Goal: Find specific page/section: Find specific page/section

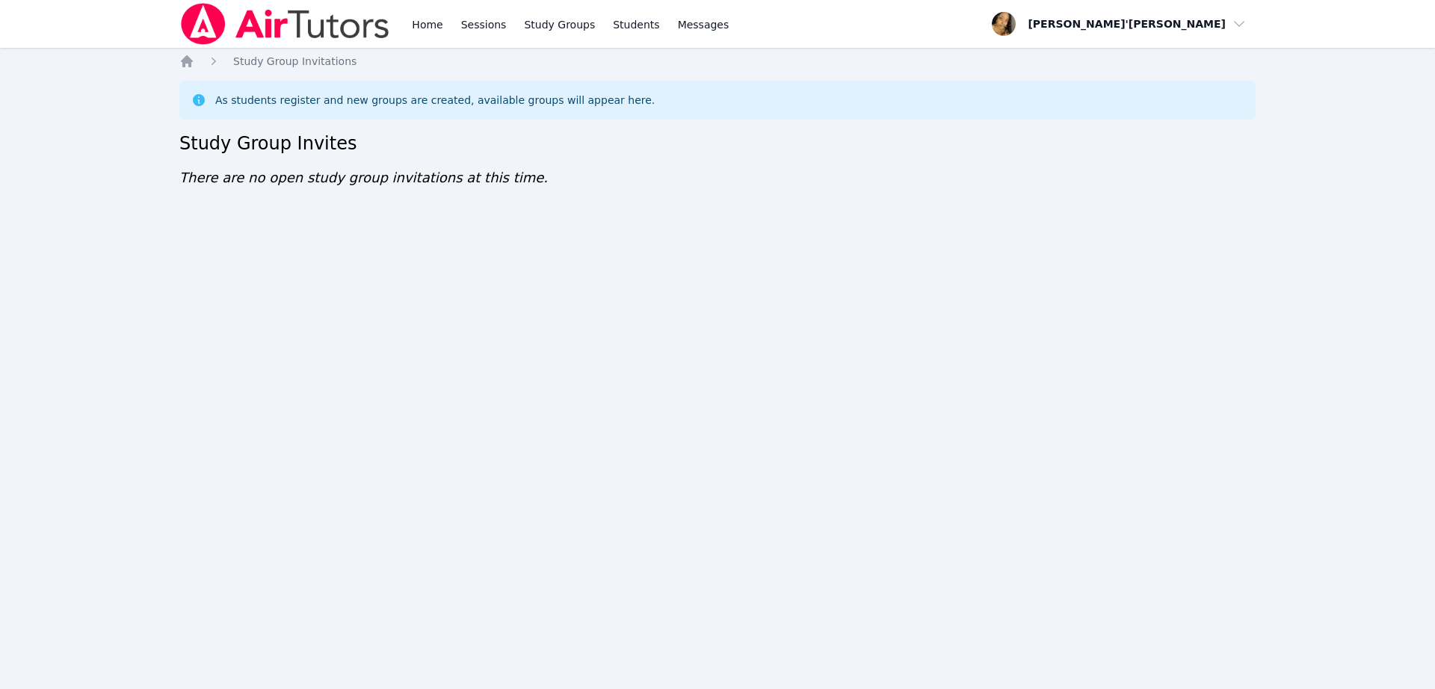
click at [315, 176] on span "There are no open study group invitations at this time." at bounding box center [363, 178] width 368 height 16
click at [284, 25] on img at bounding box center [284, 24] width 211 height 42
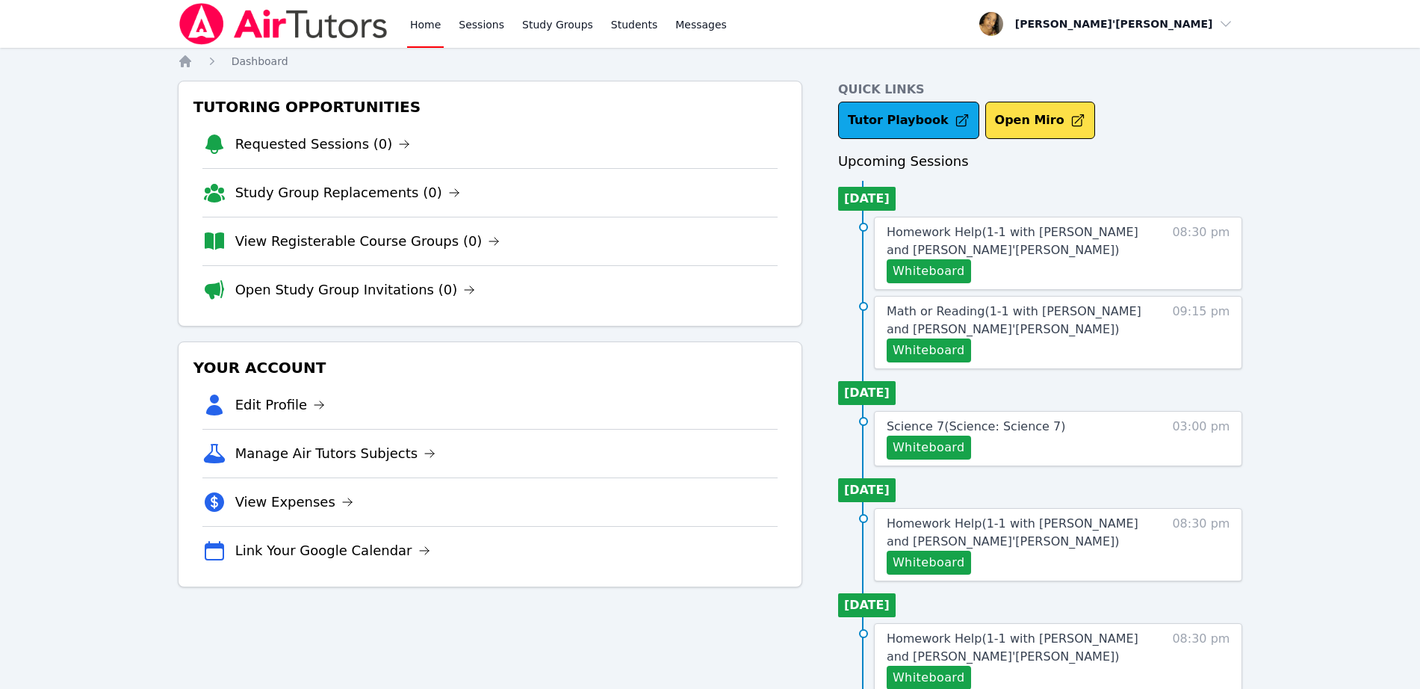
click at [280, 33] on img at bounding box center [283, 24] width 211 height 42
click at [67, 174] on div "Home Sessions Study Groups Students Messages Open user menu Lee'Tayna Hostick O…" at bounding box center [710, 588] width 1420 height 1176
click at [263, 235] on link "View Registerable Course Groups (0)" at bounding box center [367, 241] width 265 height 21
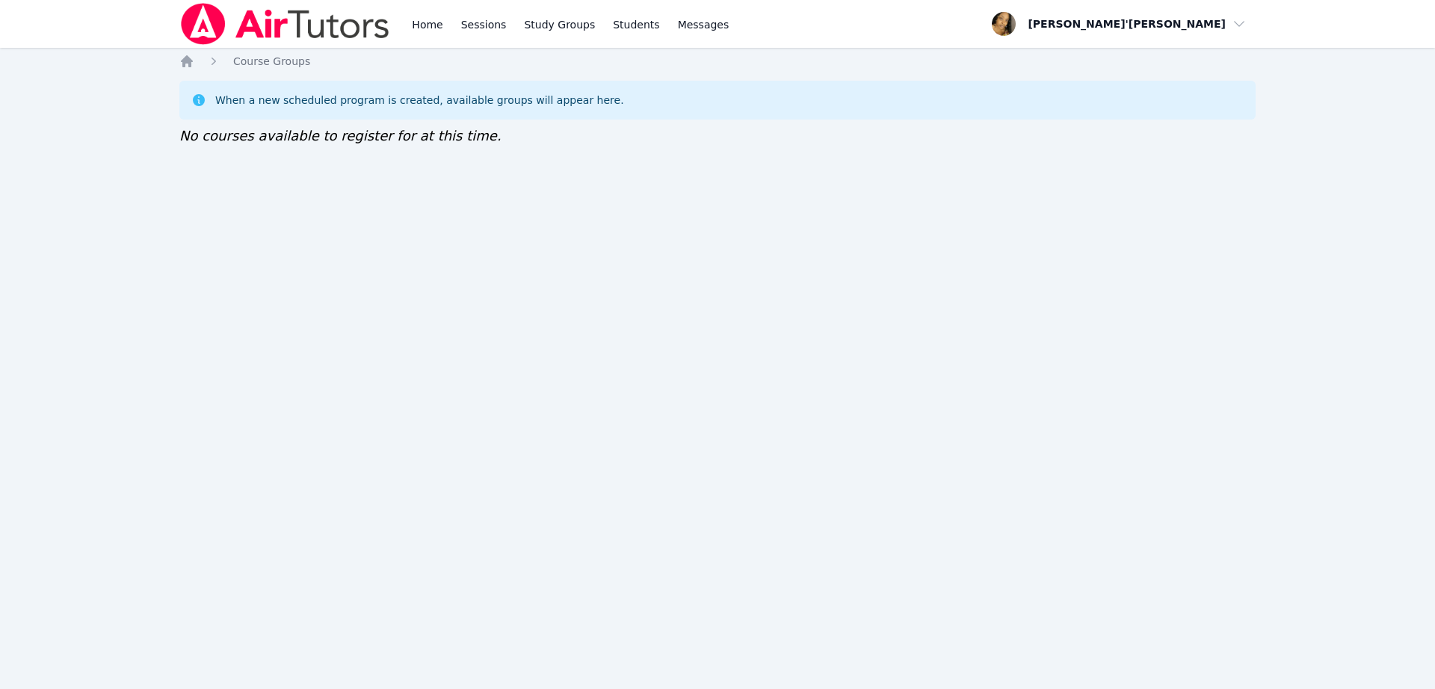
click at [140, 13] on nav "Home Sessions Study Groups Students Messages Open user menu Lee'Tayna Hostick O…" at bounding box center [717, 24] width 1435 height 48
click at [137, 63] on div "Home Sessions Study Groups Students Messages Open user menu [PERSON_NAME]'[PERS…" at bounding box center [717, 344] width 1435 height 689
click at [137, 63] on div "Home Sessions Study Groups Students Messages Open user menu Lee'Tayna Hostick O…" at bounding box center [717, 344] width 1435 height 689
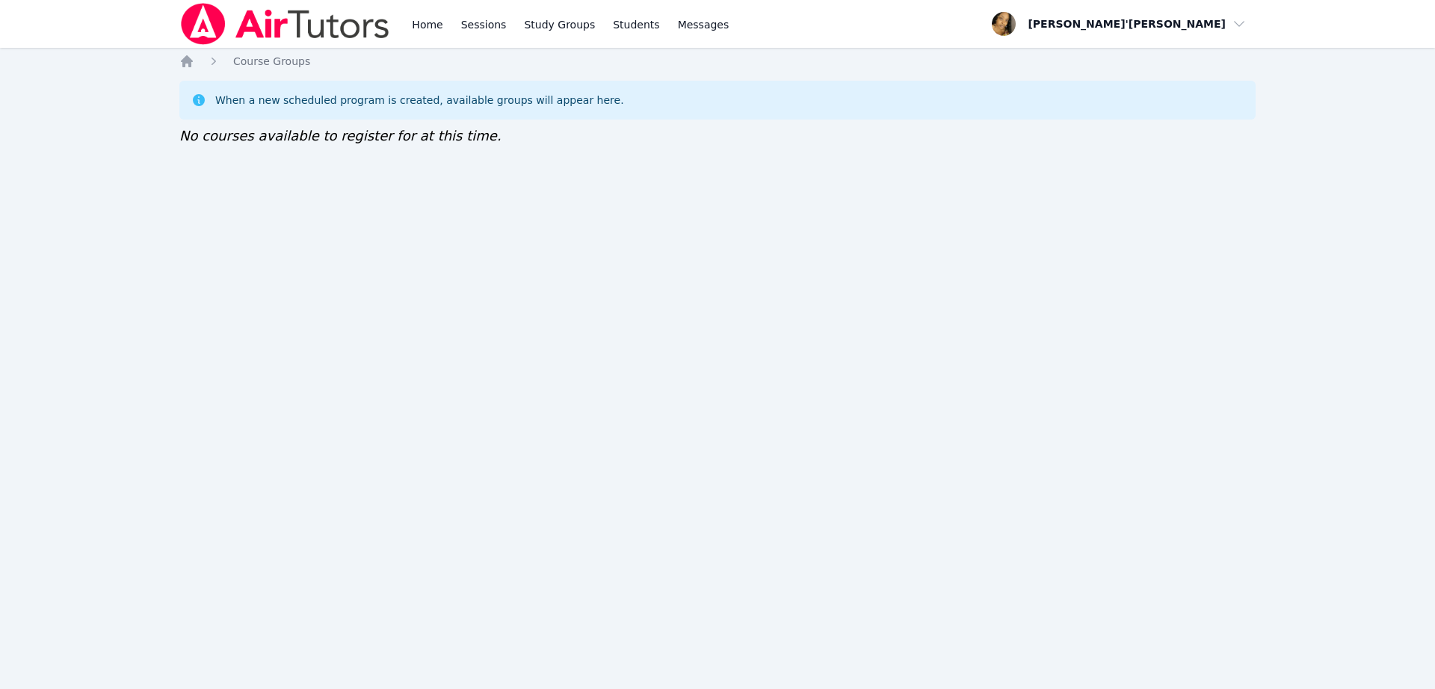
click at [137, 63] on div "Home Sessions Study Groups Students Messages Open user menu Lee'Tayna Hostick O…" at bounding box center [717, 344] width 1435 height 689
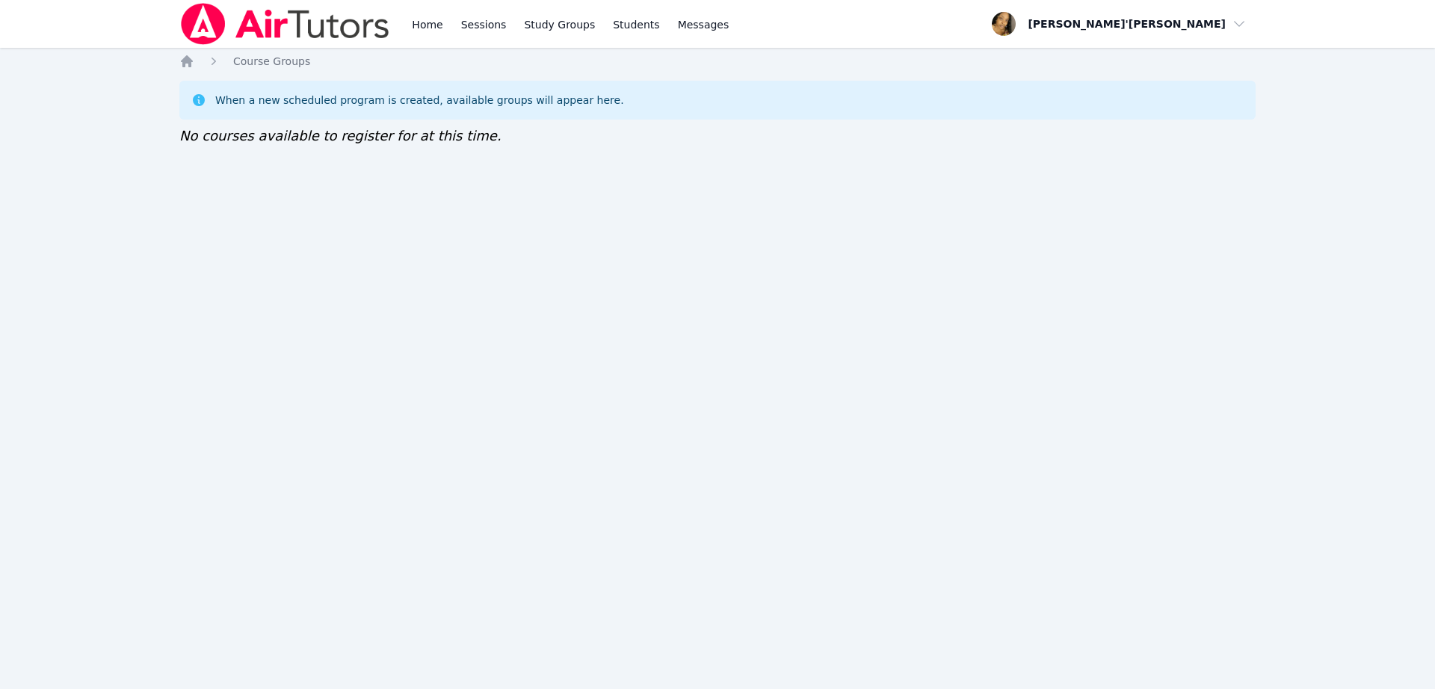
click at [137, 63] on div "Home Sessions Study Groups Students Messages Open user menu Lee'Tayna Hostick O…" at bounding box center [717, 344] width 1435 height 689
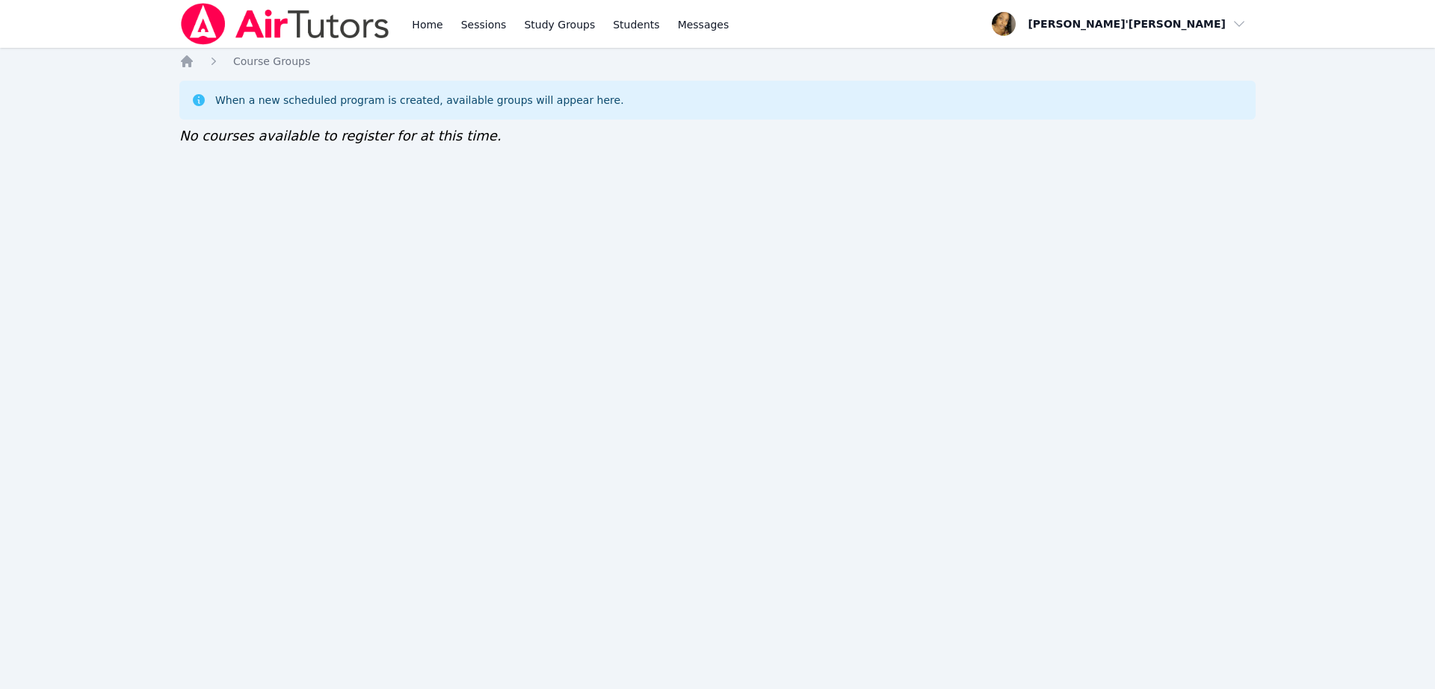
click at [137, 63] on div "Home Sessions Study Groups Students Messages Open user menu Lee'Tayna Hostick O…" at bounding box center [717, 344] width 1435 height 689
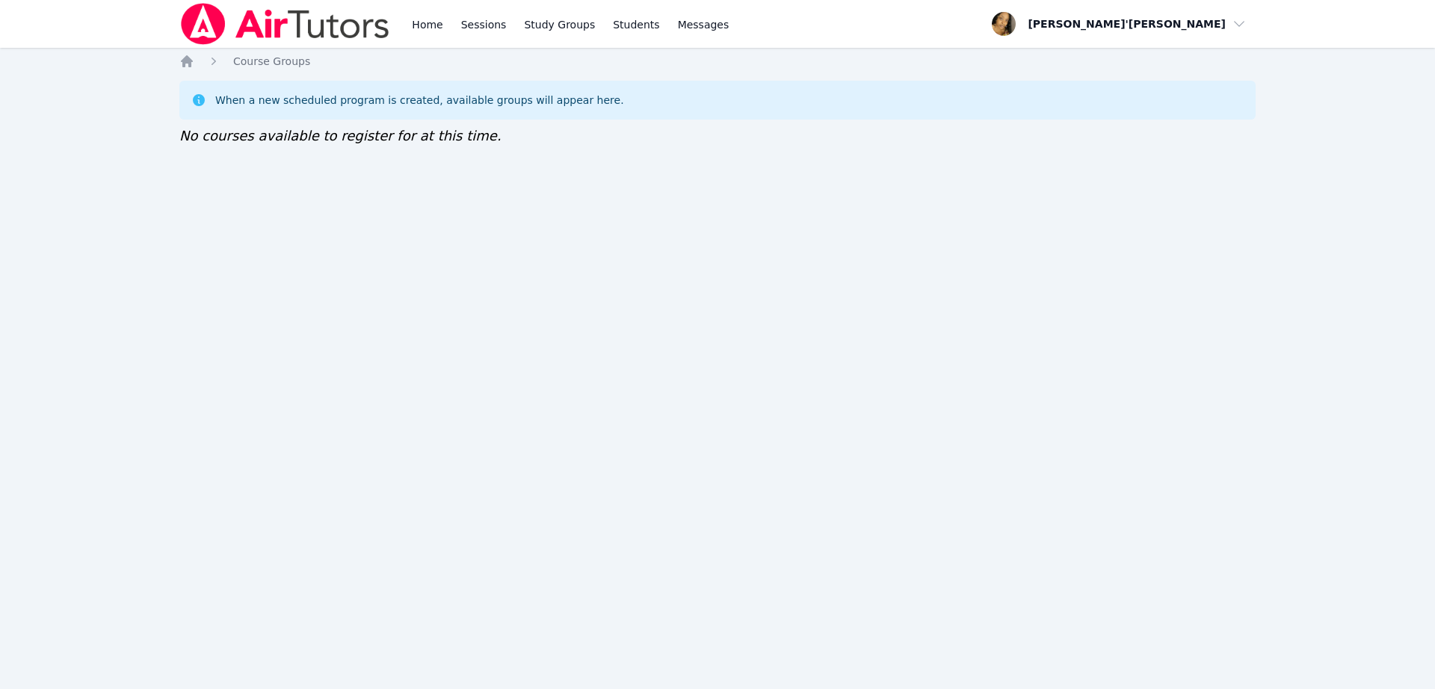
click at [137, 63] on div "Home Sessions Study Groups Students Messages Open user menu Lee'Tayna Hostick O…" at bounding box center [717, 344] width 1435 height 689
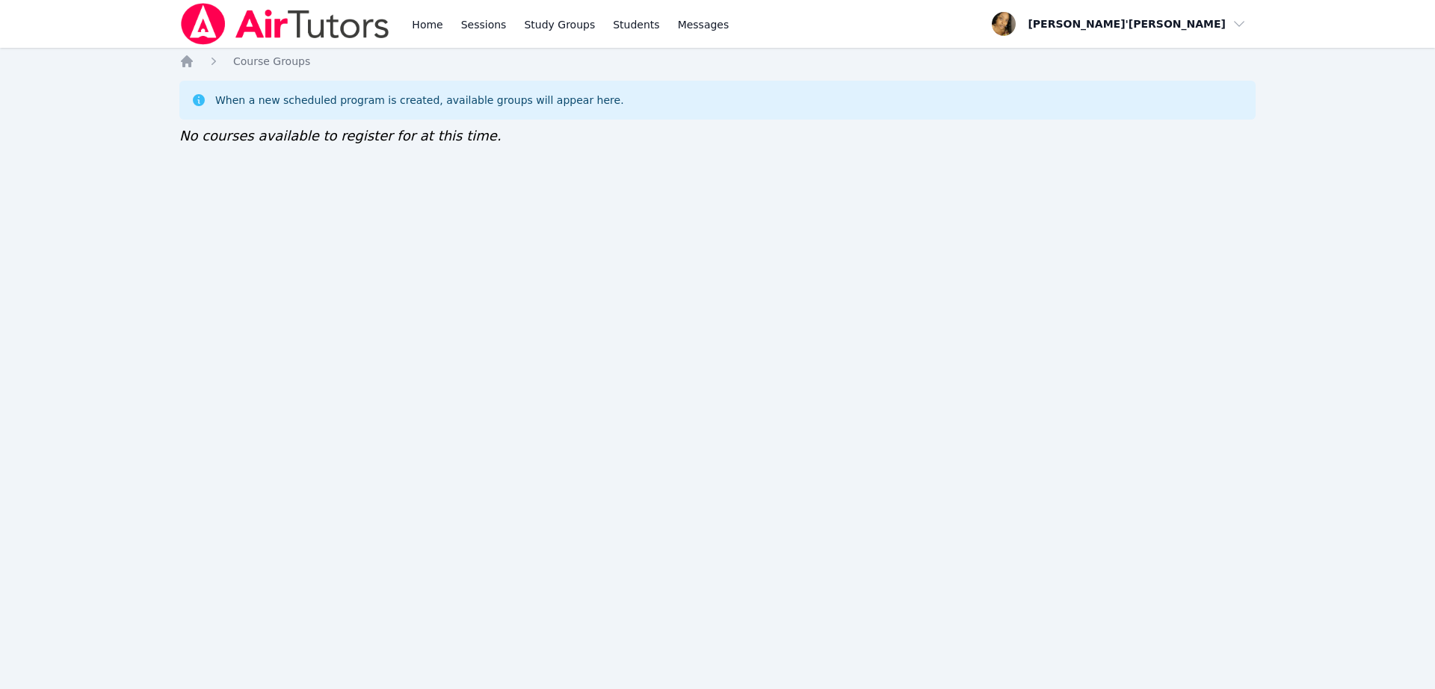
click at [137, 63] on div "Home Sessions Study Groups Students Messages Open user menu Lee'Tayna Hostick O…" at bounding box center [717, 344] width 1435 height 689
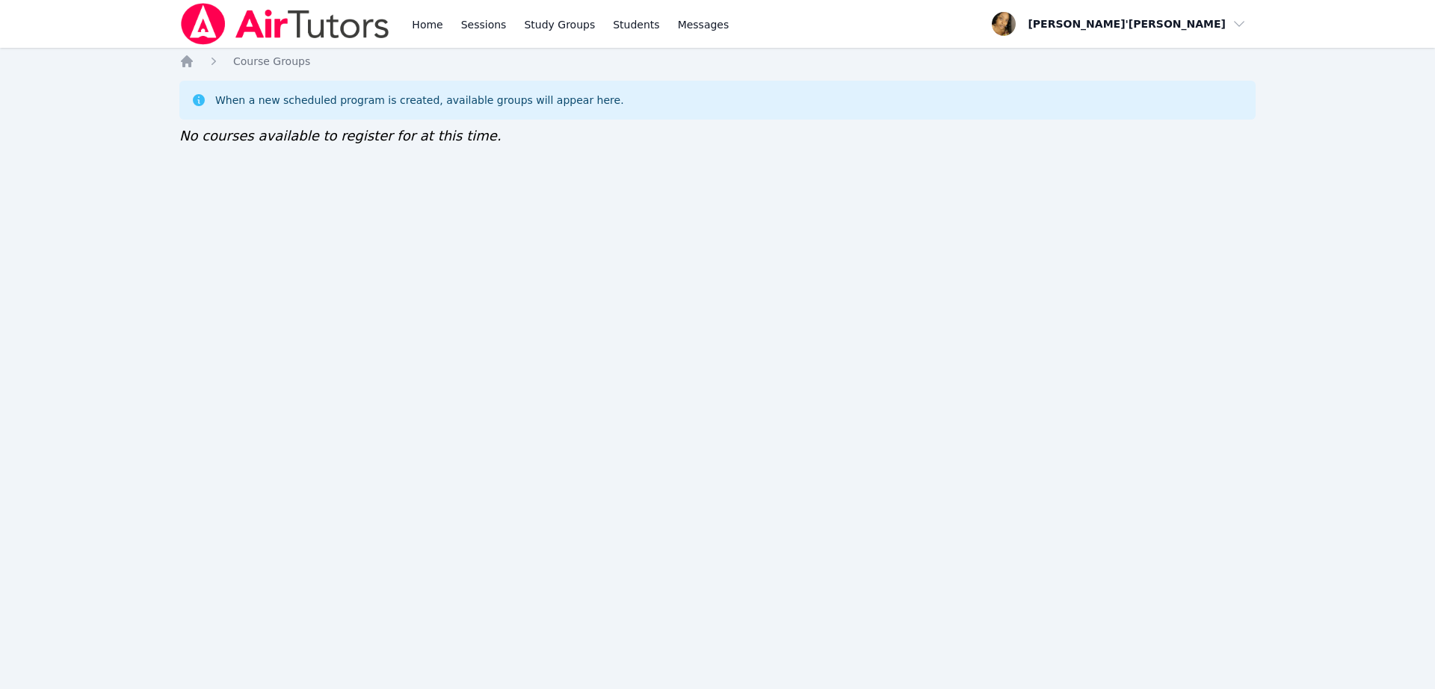
click at [137, 63] on div "Home Sessions Study Groups Students Messages Open user menu Lee'Tayna Hostick O…" at bounding box center [717, 344] width 1435 height 689
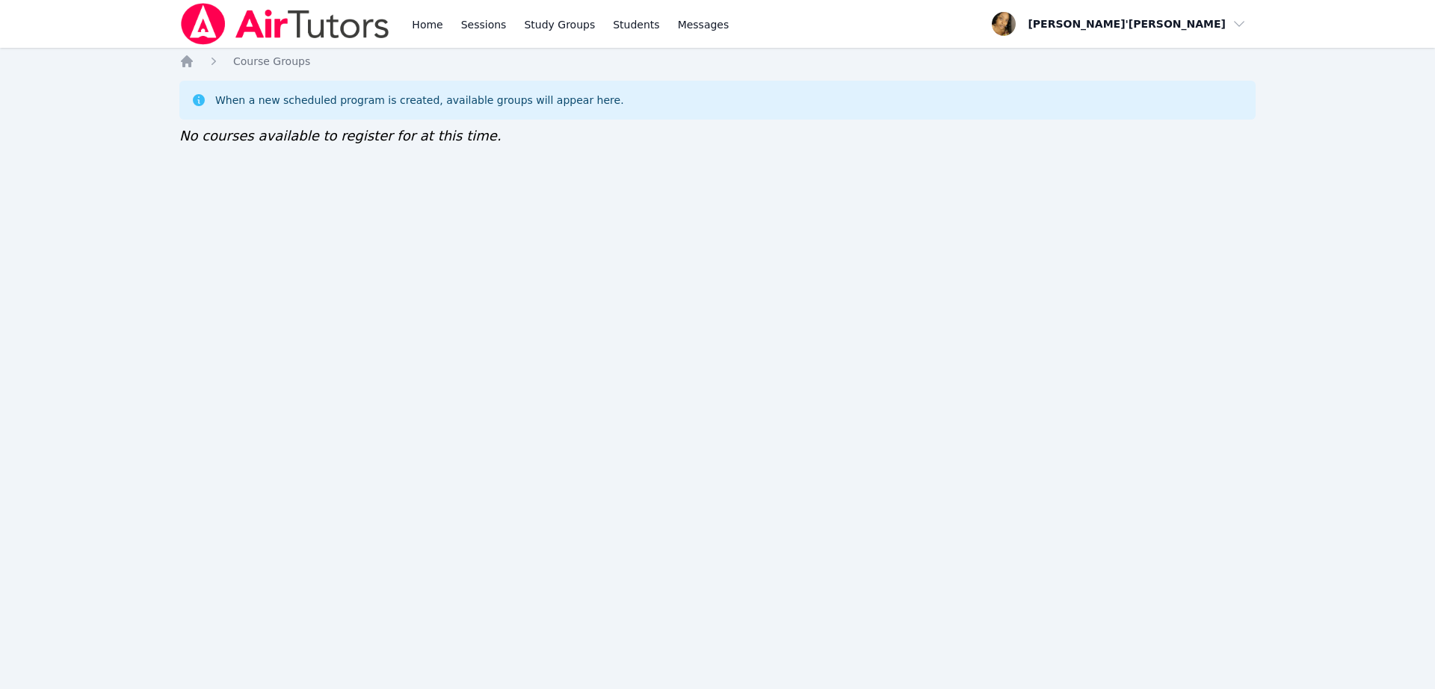
click at [137, 63] on div "Home Sessions Study Groups Students Messages Open user menu Lee'Tayna Hostick O…" at bounding box center [717, 344] width 1435 height 689
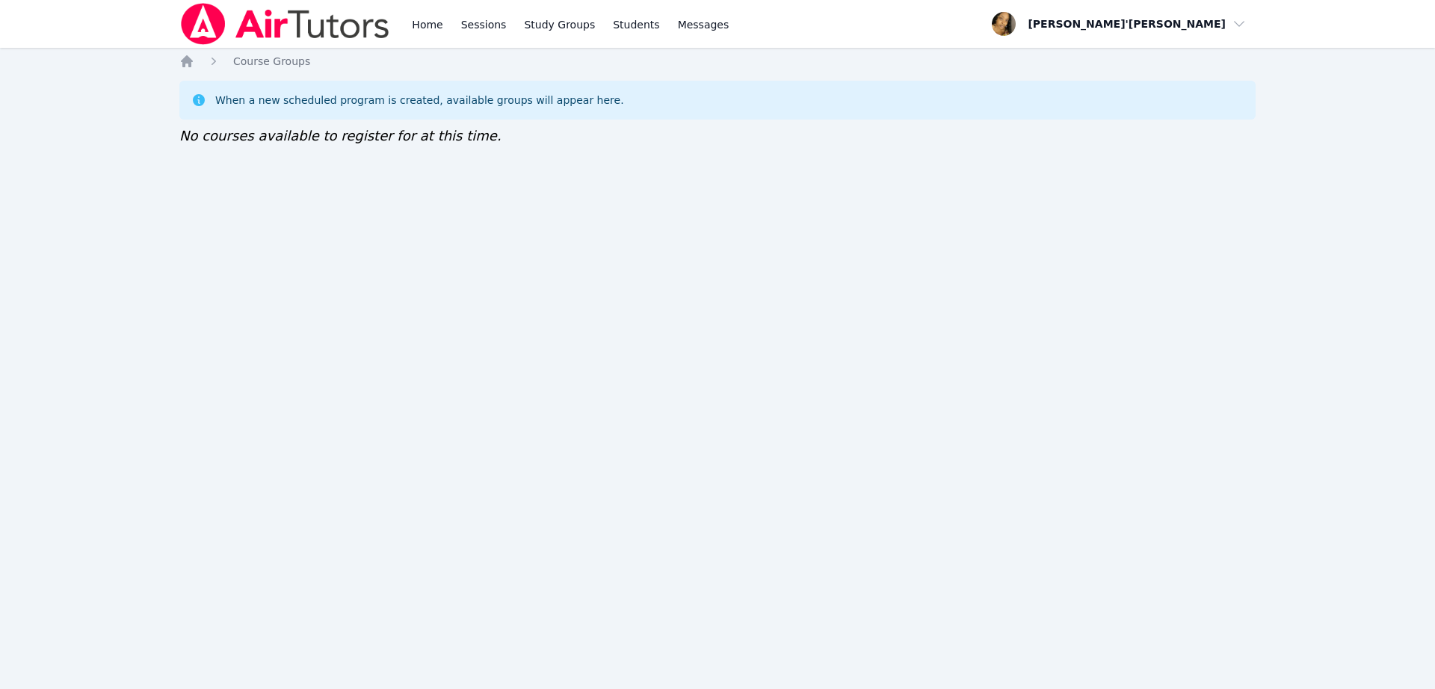
click at [137, 63] on div "Home Sessions Study Groups Students Messages Open user menu Lee'Tayna Hostick O…" at bounding box center [717, 344] width 1435 height 689
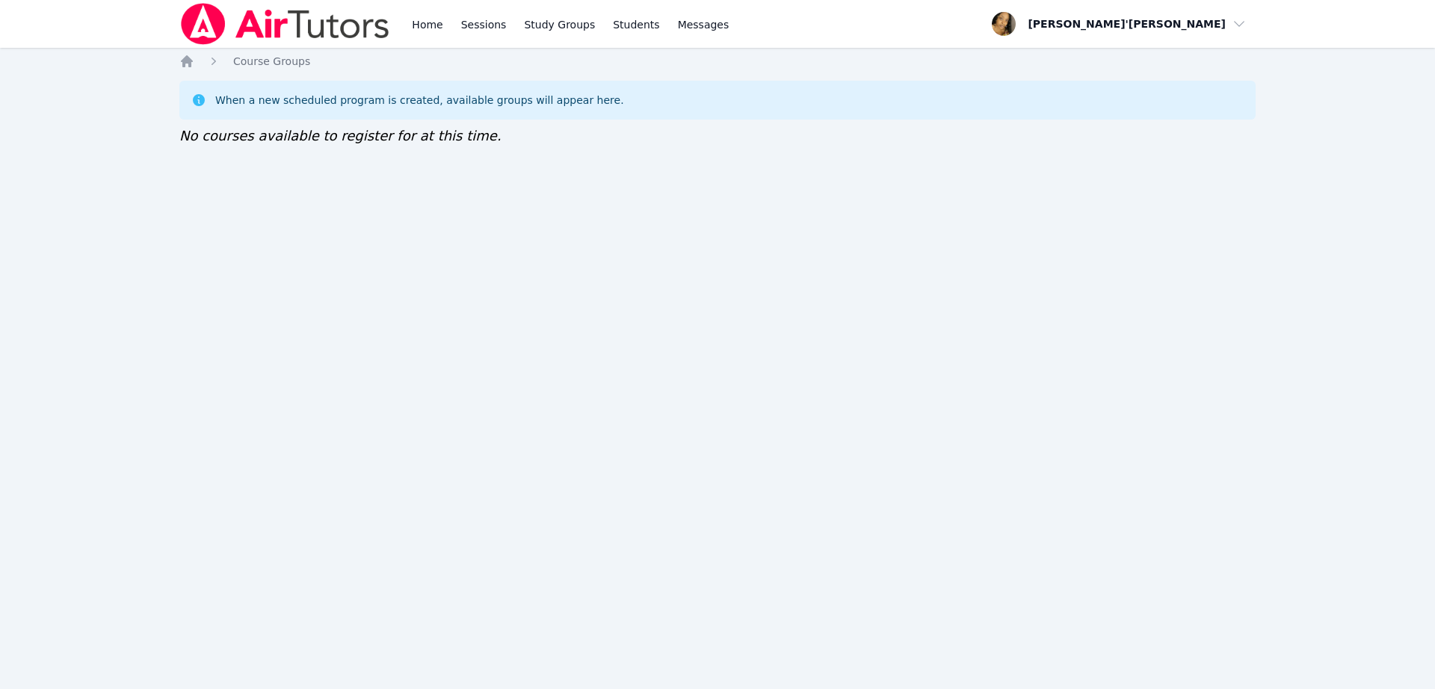
click at [137, 63] on div "Home Sessions Study Groups Students Messages Open user menu Lee'Tayna Hostick O…" at bounding box center [717, 344] width 1435 height 689
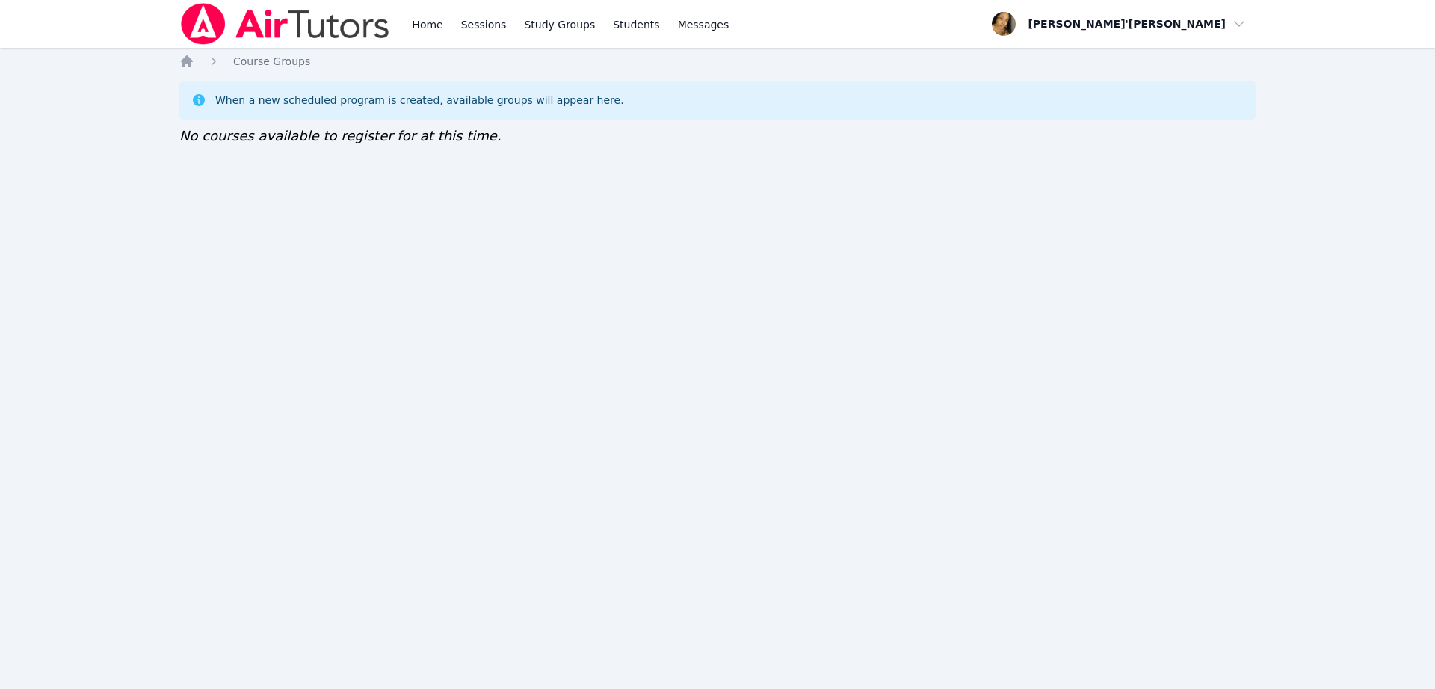
click at [137, 63] on div "Home Sessions Study Groups Students Messages Open user menu Lee'Tayna Hostick O…" at bounding box center [717, 344] width 1435 height 689
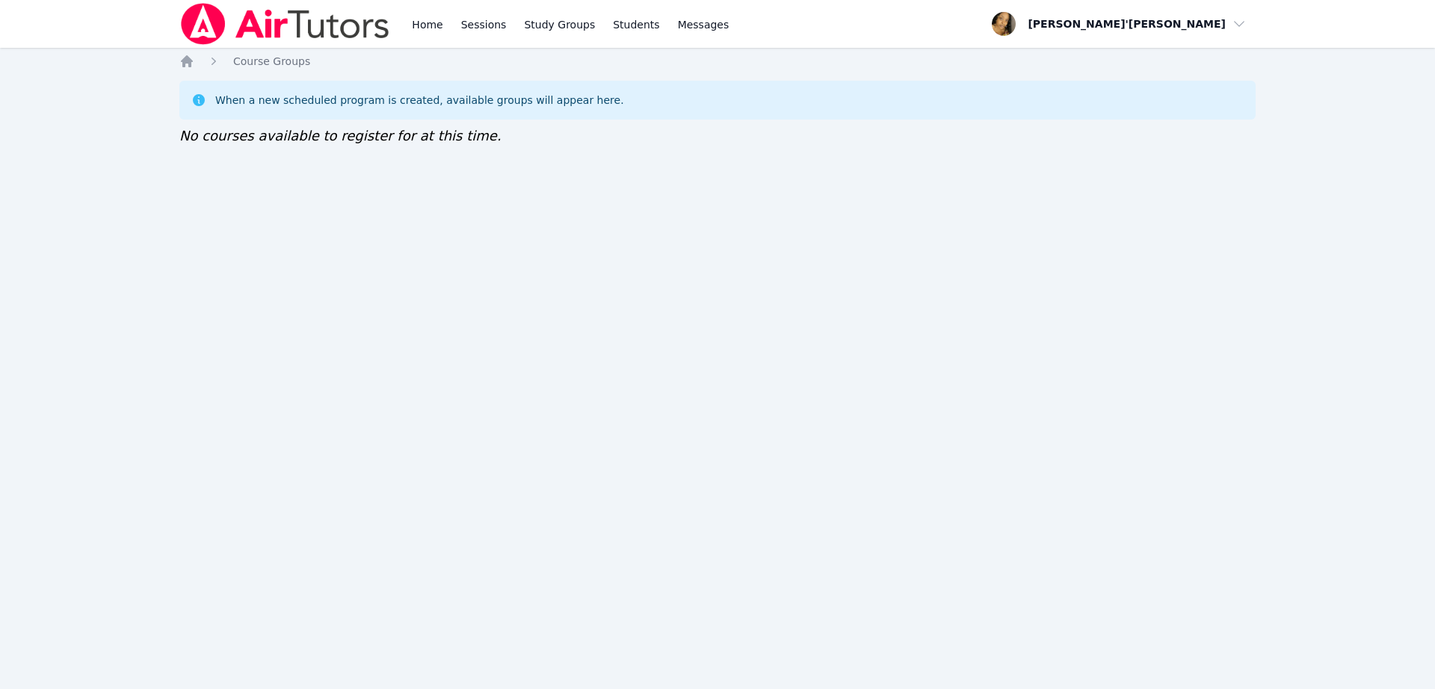
click at [137, 63] on div "Home Sessions Study Groups Students Messages Open user menu Lee'Tayna Hostick O…" at bounding box center [717, 344] width 1435 height 689
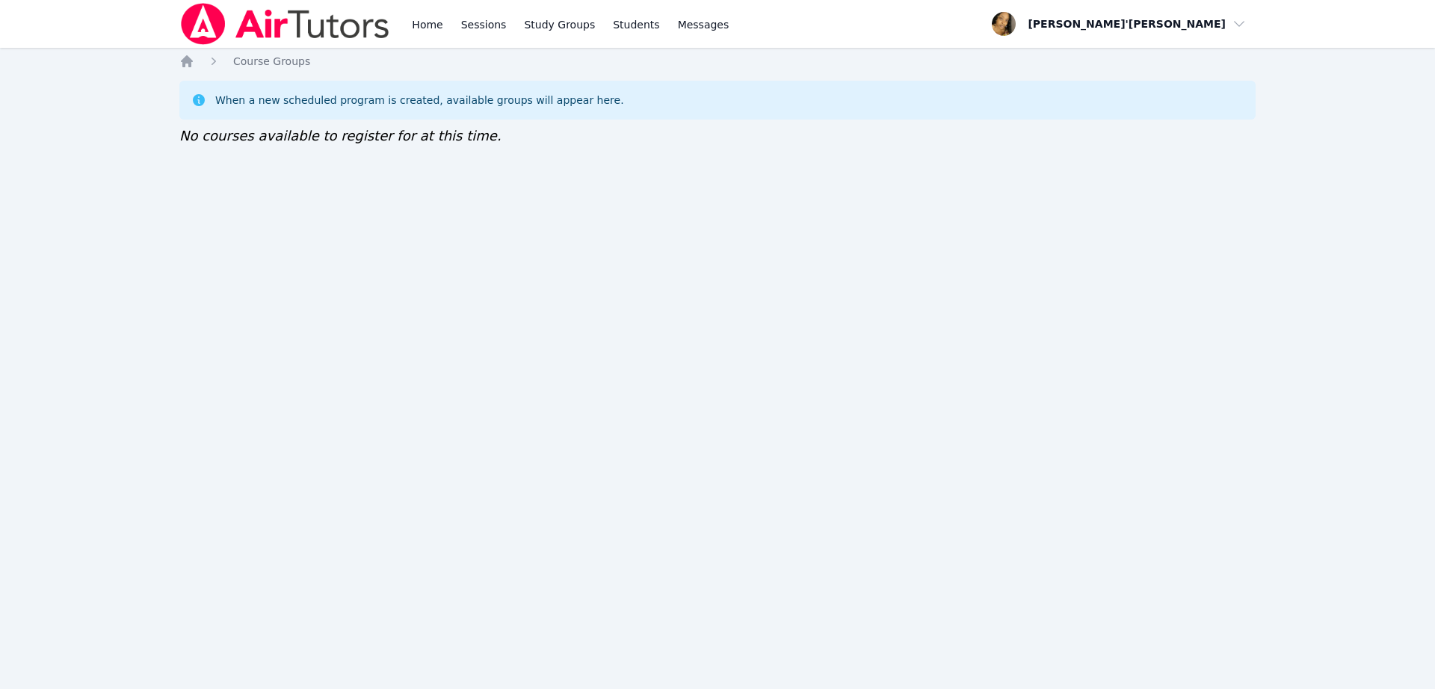
click at [137, 63] on div "Home Sessions Study Groups Students Messages Open user menu Lee'Tayna Hostick O…" at bounding box center [717, 344] width 1435 height 689
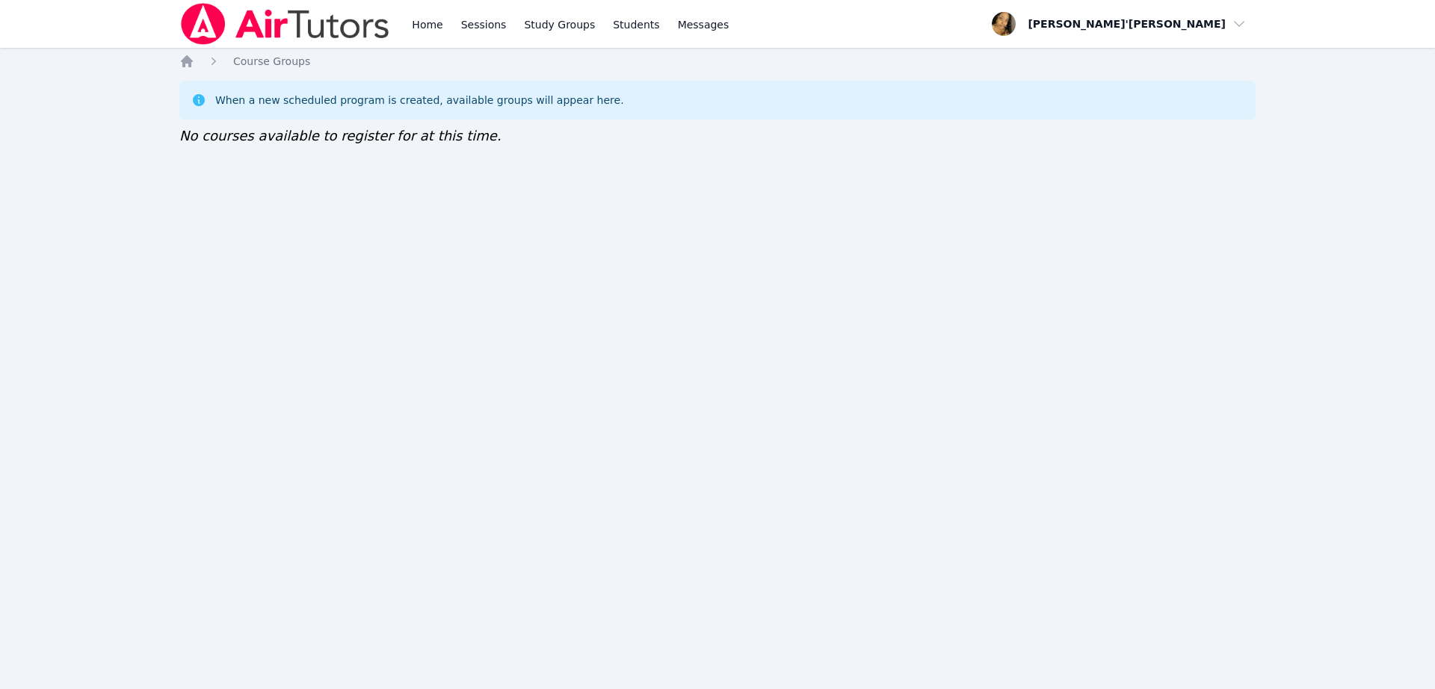
click at [137, 63] on div "Home Sessions Study Groups Students Messages Open user menu Lee'Tayna Hostick O…" at bounding box center [717, 344] width 1435 height 689
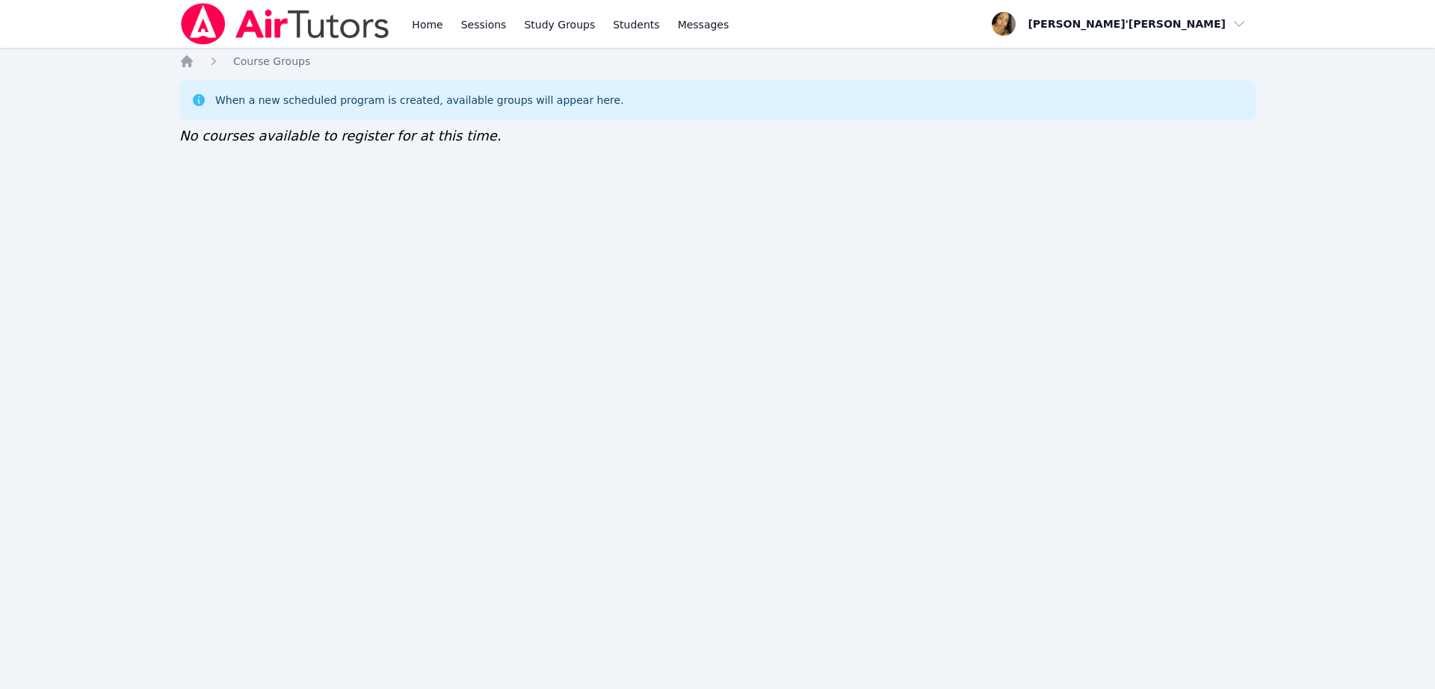
click at [137, 63] on div "Home Sessions Study Groups Students Messages Open user menu Lee'Tayna Hostick O…" at bounding box center [717, 344] width 1435 height 689
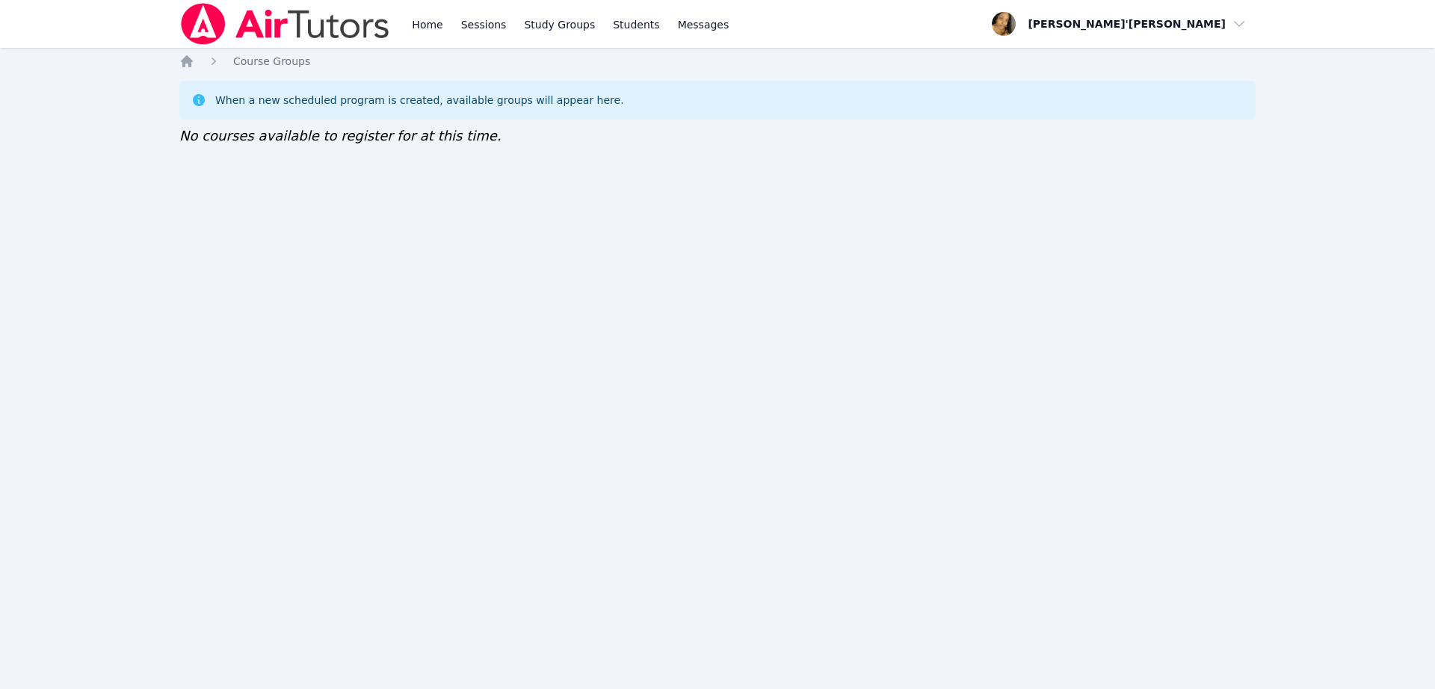
click at [137, 63] on div "Home Sessions Study Groups Students Messages Open user menu Lee'Tayna Hostick O…" at bounding box center [717, 344] width 1435 height 689
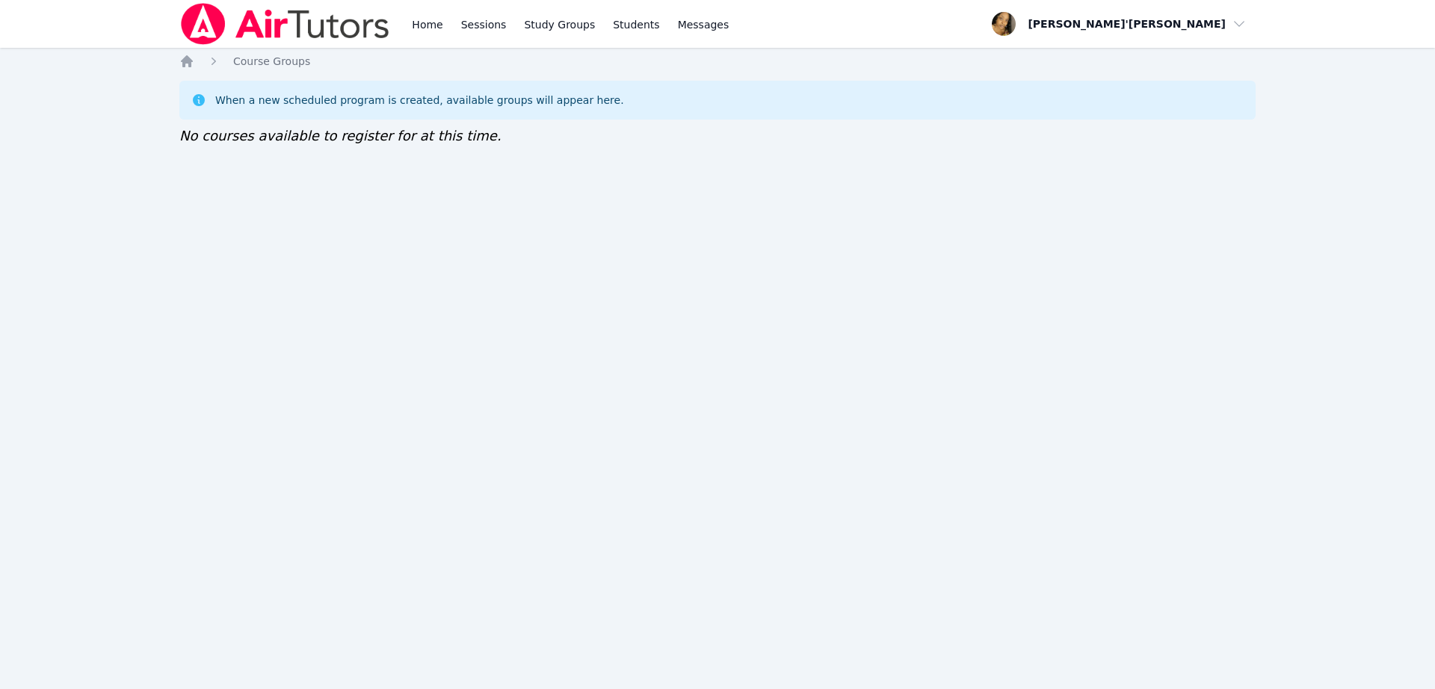
click at [137, 63] on div "Home Sessions Study Groups Students Messages Open user menu Lee'Tayna Hostick O…" at bounding box center [717, 344] width 1435 height 689
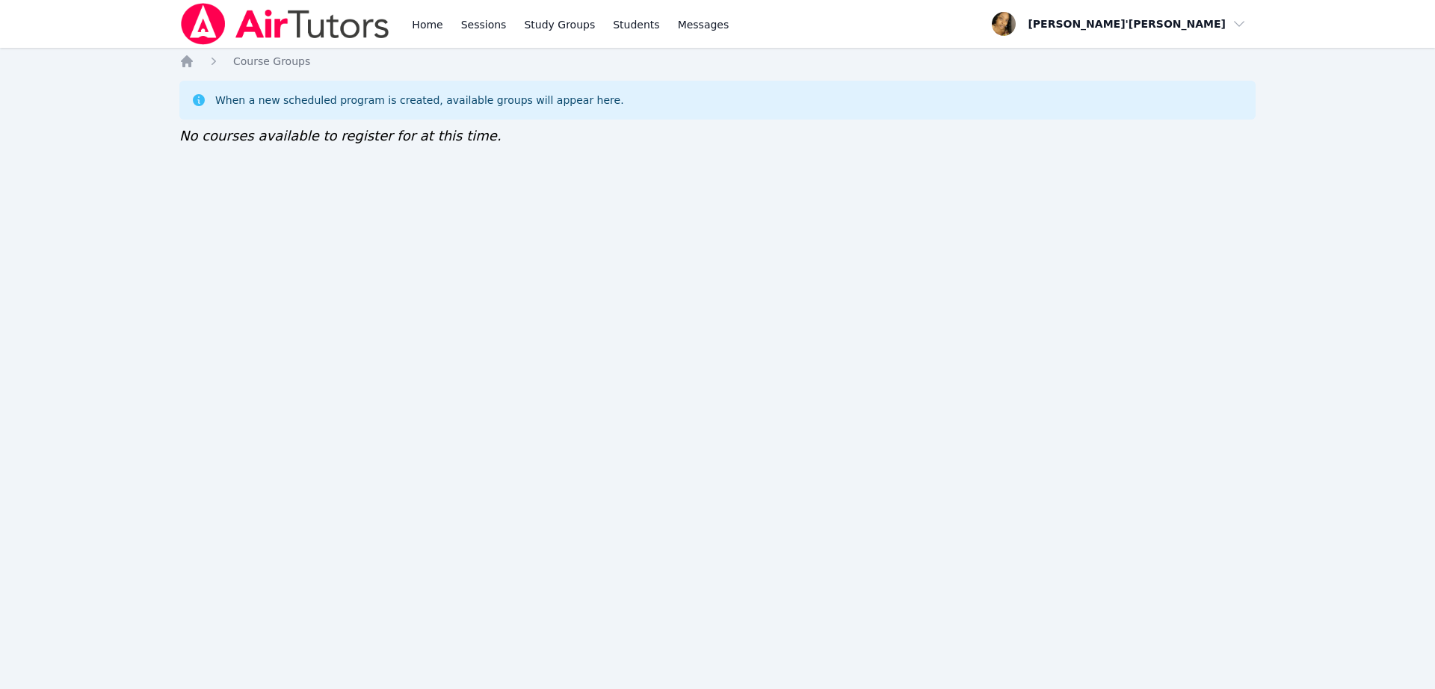
click at [137, 63] on div "Home Sessions Study Groups Students Messages Open user menu Lee'Tayna Hostick O…" at bounding box center [717, 344] width 1435 height 689
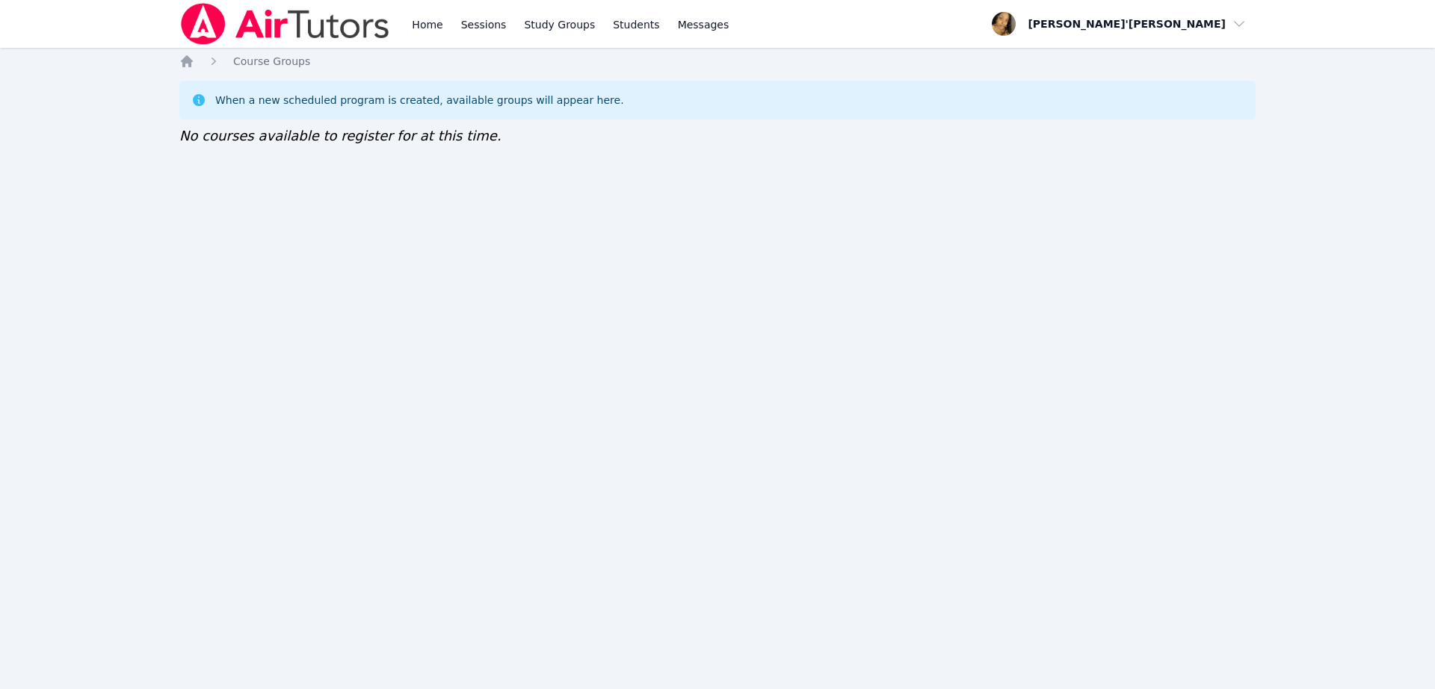
click at [137, 63] on div "Home Sessions Study Groups Students Messages Open user menu Lee'Tayna Hostick O…" at bounding box center [717, 344] width 1435 height 689
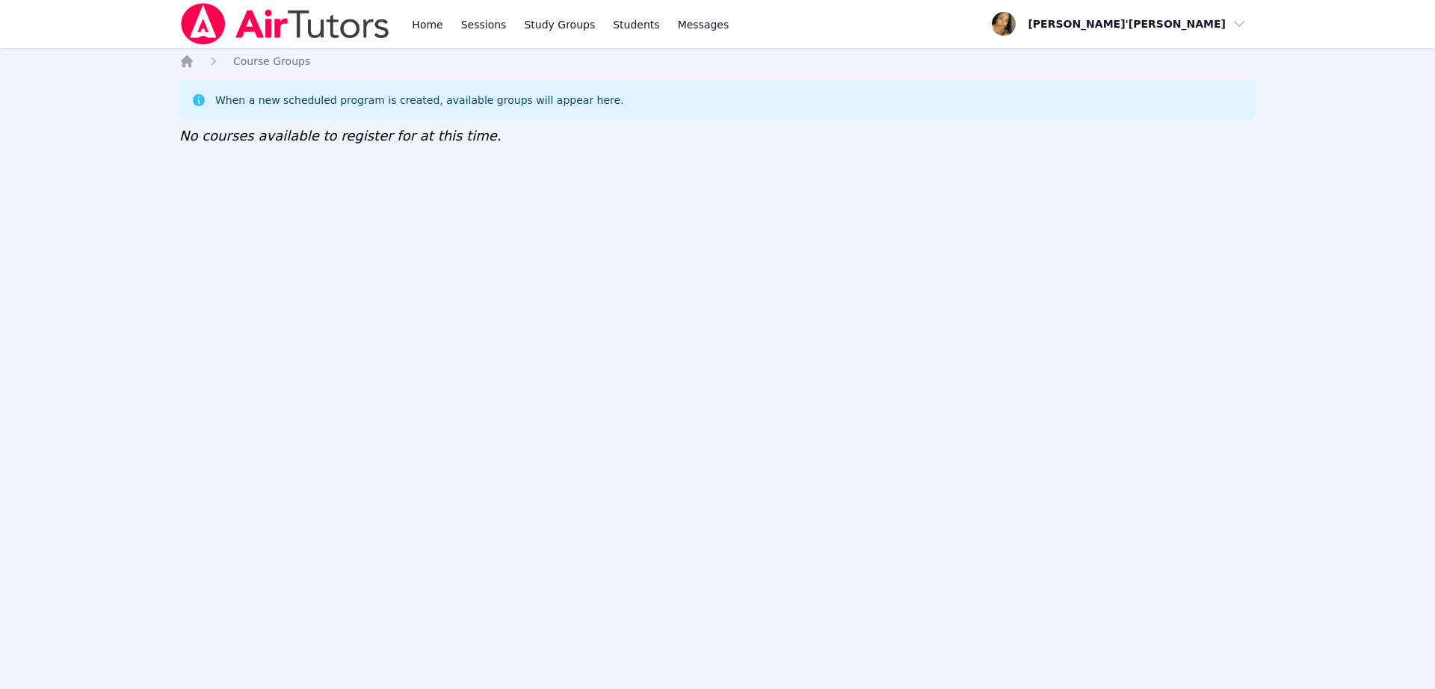
click at [137, 63] on div "Home Sessions Study Groups Students Messages Open user menu Lee'Tayna Hostick O…" at bounding box center [717, 344] width 1435 height 689
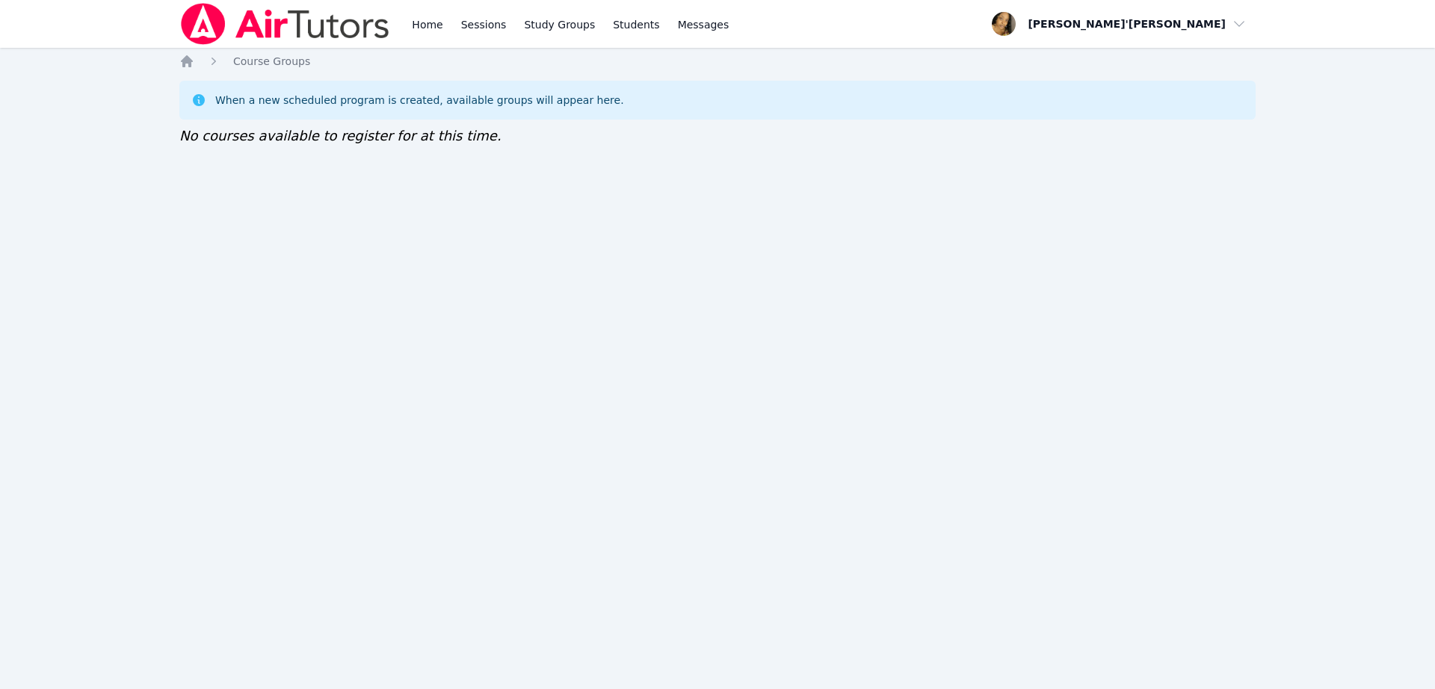
click at [137, 63] on div "Home Sessions Study Groups Students Messages Open user menu Lee'Tayna Hostick O…" at bounding box center [717, 344] width 1435 height 689
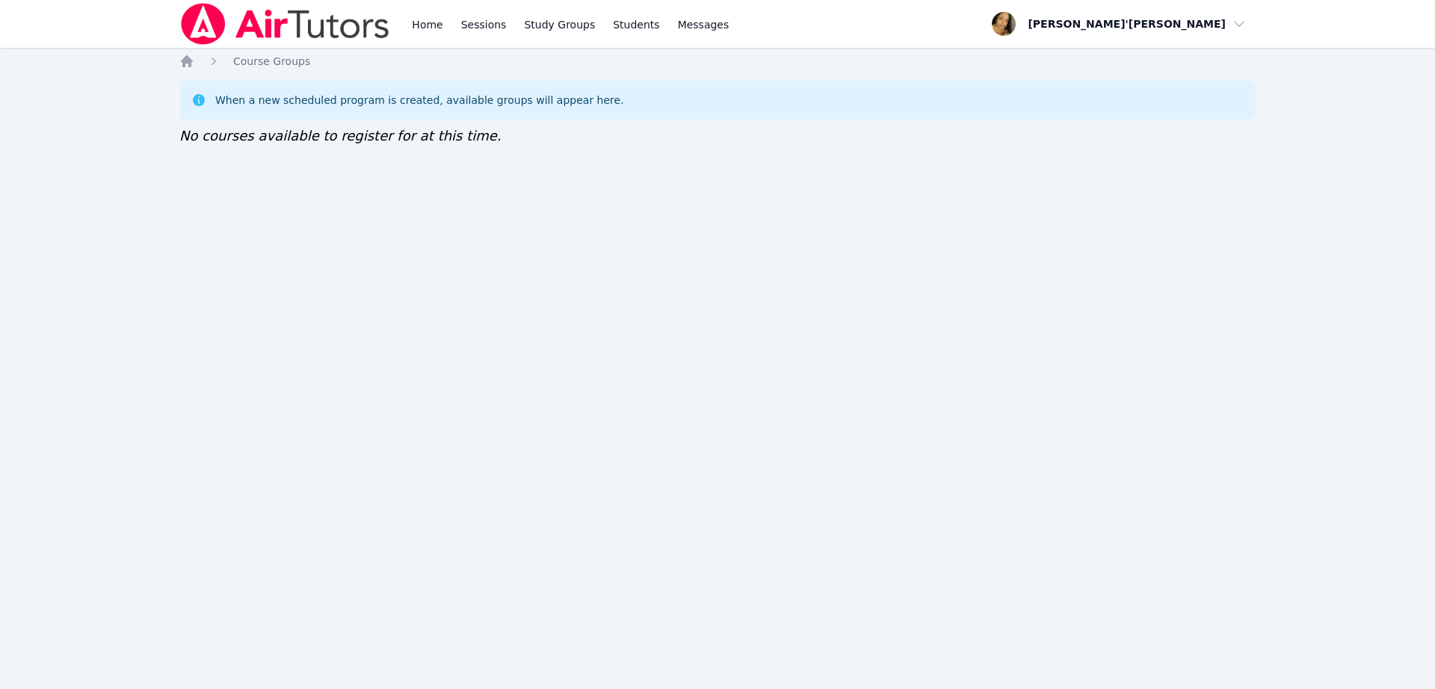
click at [137, 63] on div "Home Sessions Study Groups Students Messages Open user menu Lee'Tayna Hostick O…" at bounding box center [717, 344] width 1435 height 689
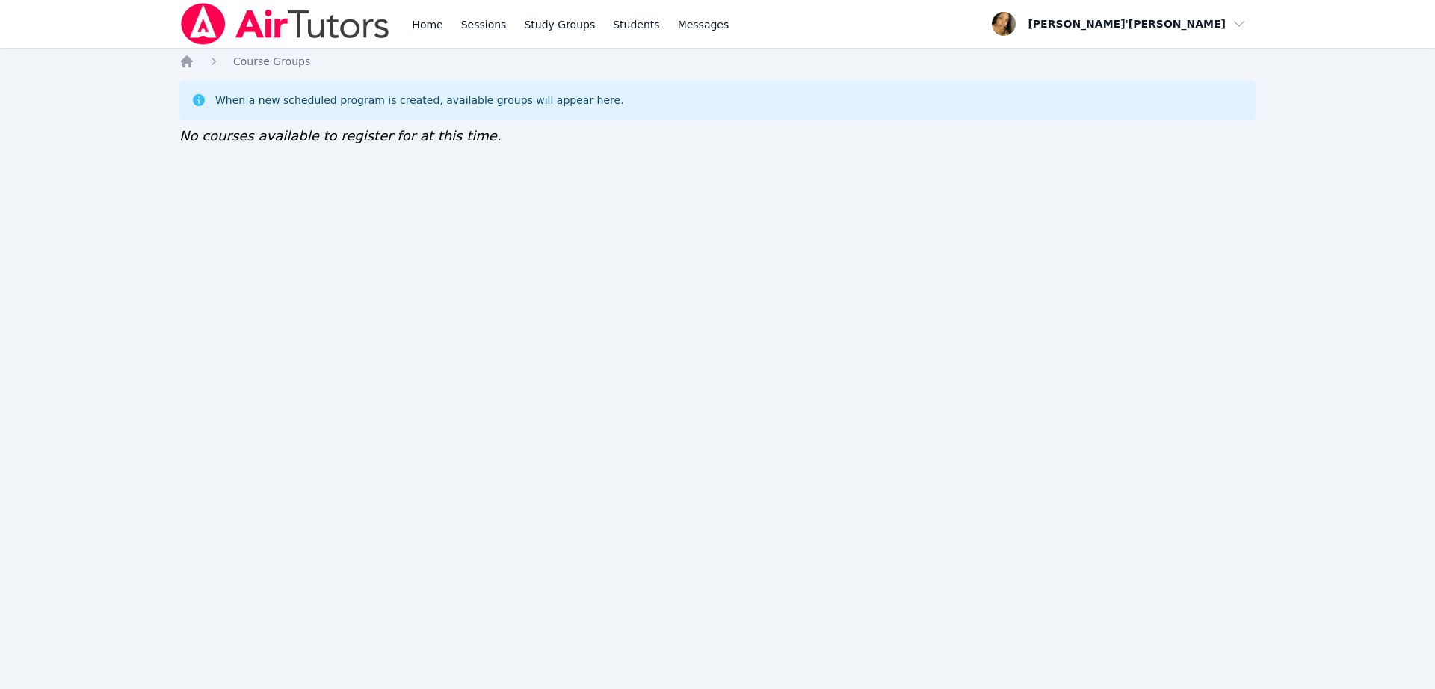
click at [137, 63] on div "Home Sessions Study Groups Students Messages Open user menu Lee'Tayna Hostick O…" at bounding box center [717, 344] width 1435 height 689
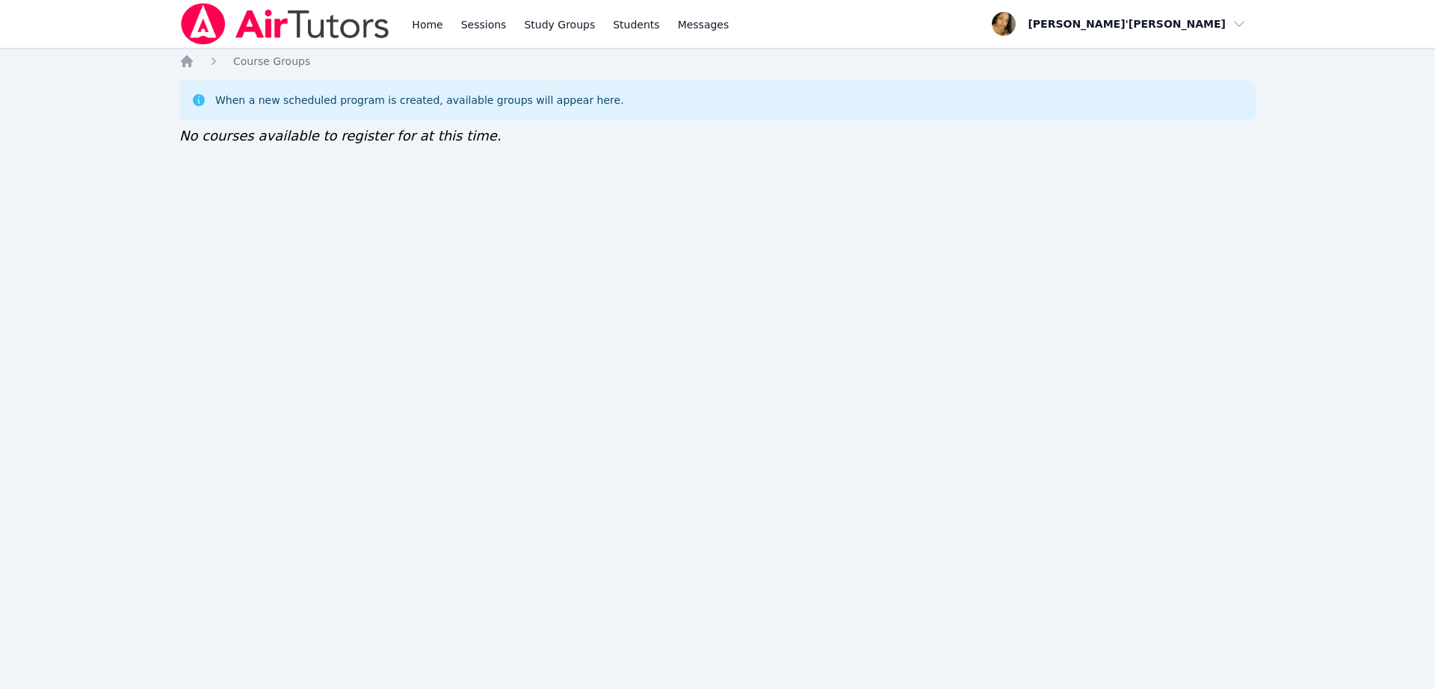
click at [137, 63] on div "Home Sessions Study Groups Students Messages Open user menu Lee'Tayna Hostick O…" at bounding box center [717, 344] width 1435 height 689
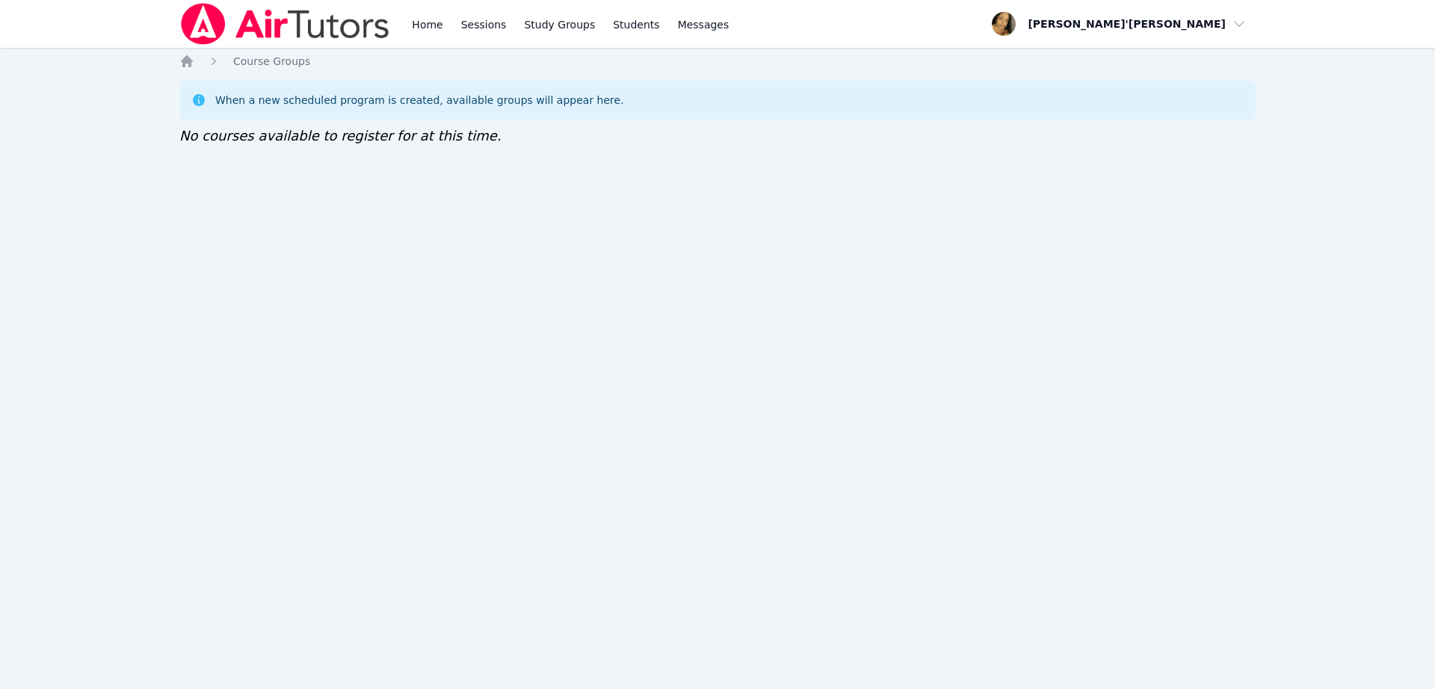
click at [137, 63] on div "Home Sessions Study Groups Students Messages Open user menu Lee'Tayna Hostick O…" at bounding box center [717, 344] width 1435 height 689
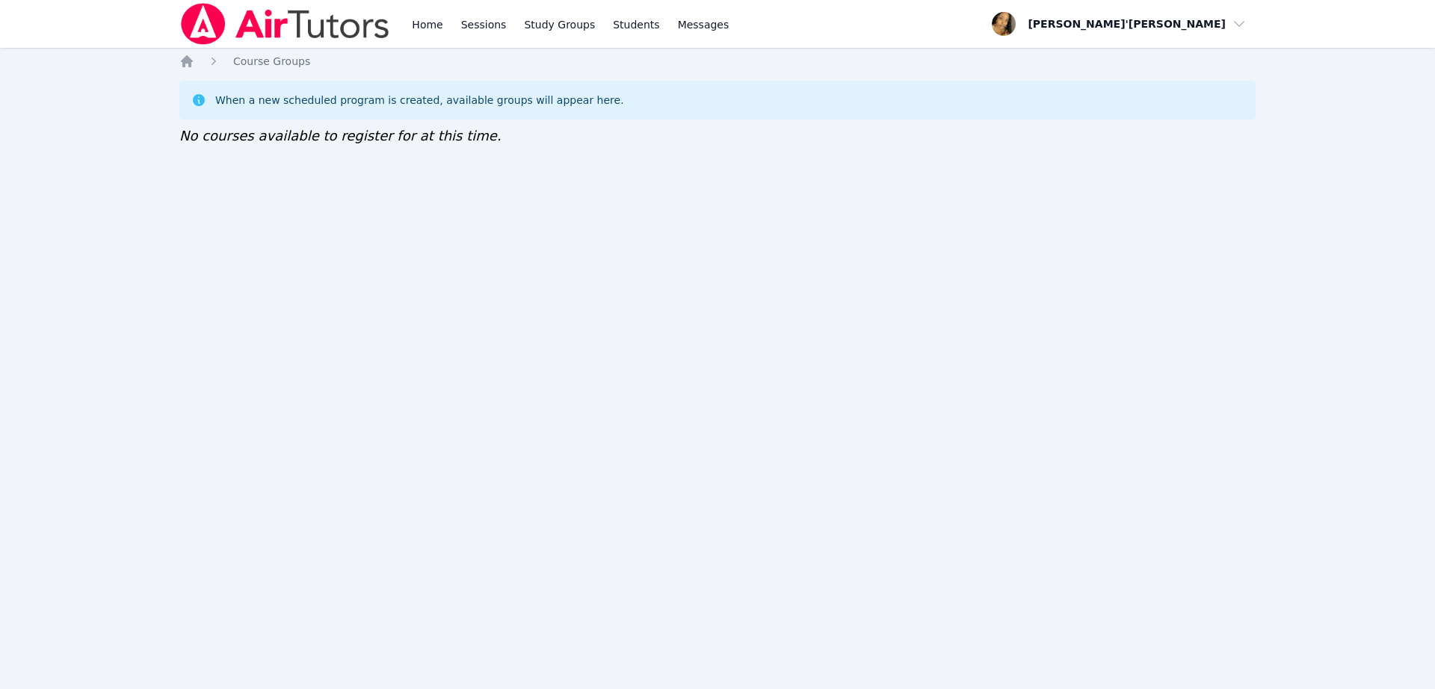
click at [137, 63] on div "Home Sessions Study Groups Students Messages Open user menu Lee'Tayna Hostick O…" at bounding box center [717, 344] width 1435 height 689
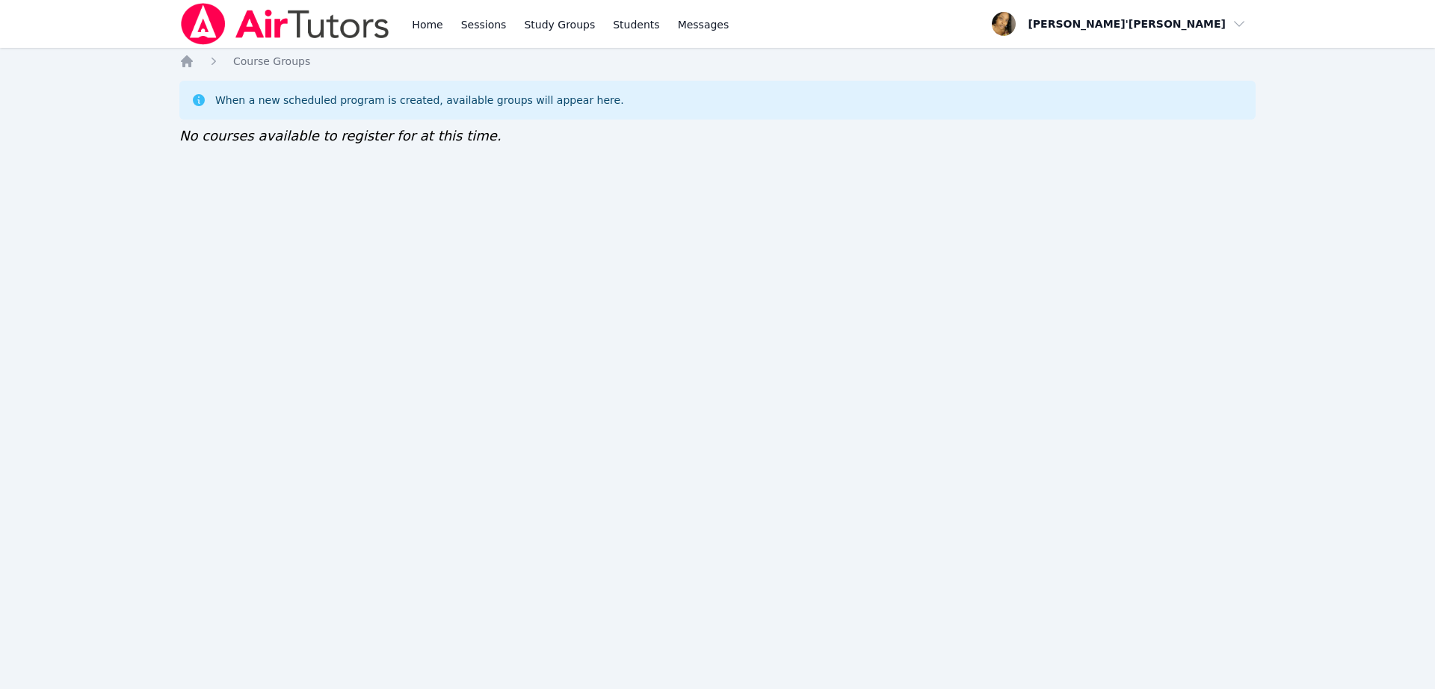
click at [137, 63] on div "Home Sessions Study Groups Students Messages Open user menu Lee'Tayna Hostick O…" at bounding box center [717, 344] width 1435 height 689
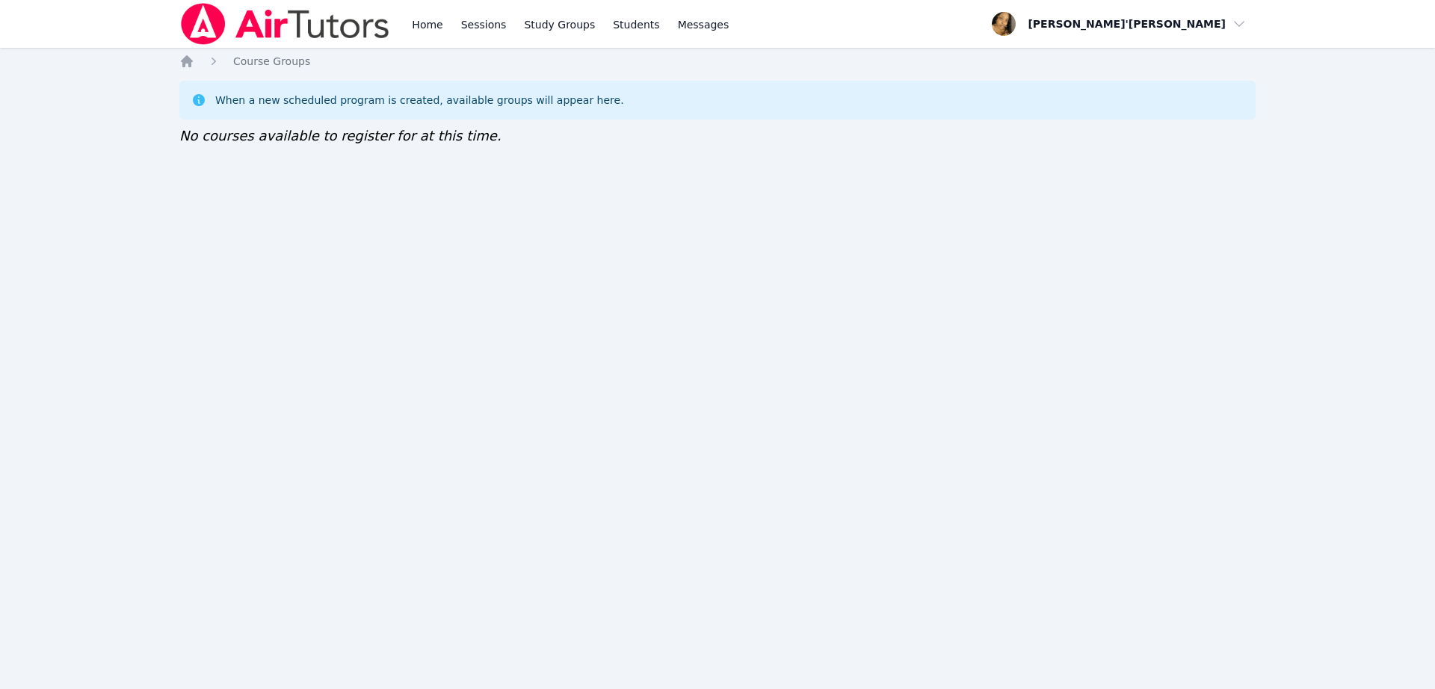
click at [137, 63] on div "Home Sessions Study Groups Students Messages Open user menu Lee'Tayna Hostick O…" at bounding box center [717, 344] width 1435 height 689
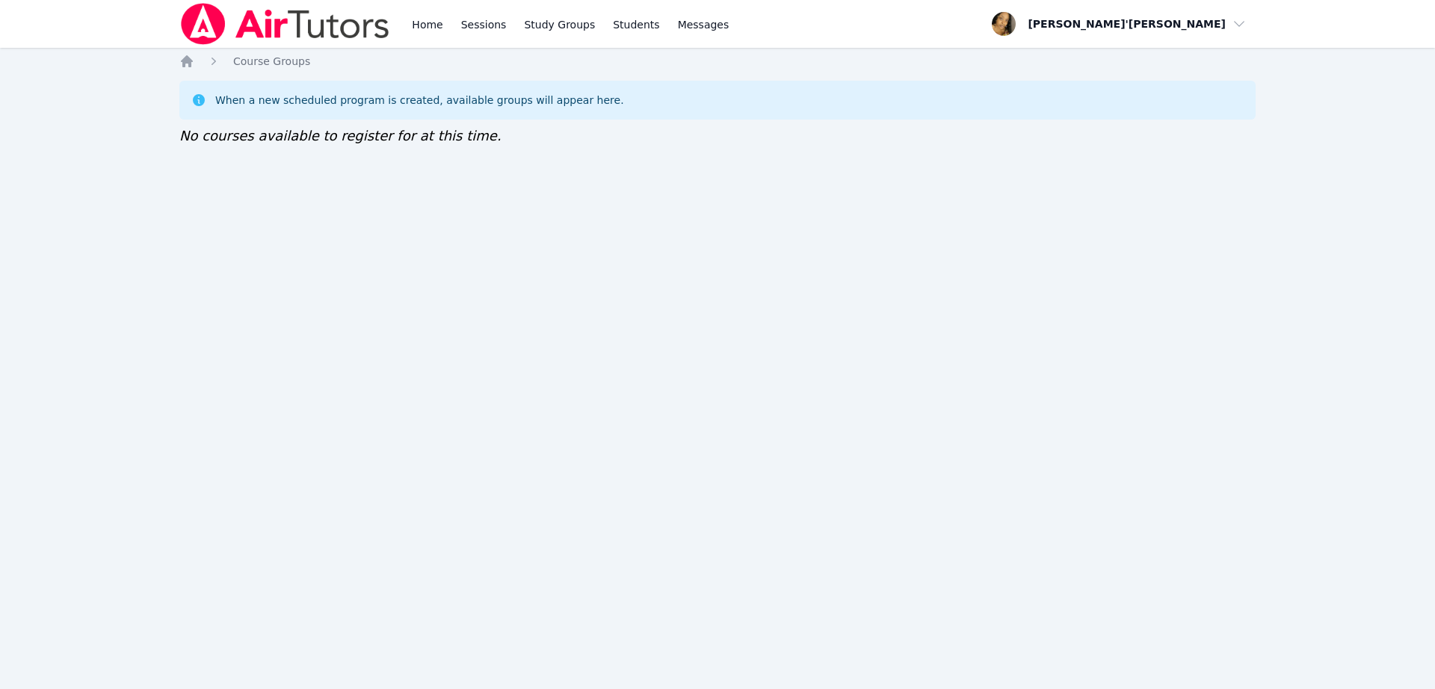
click at [137, 63] on div "Home Sessions Study Groups Students Messages Open user menu Lee'Tayna Hostick O…" at bounding box center [717, 344] width 1435 height 689
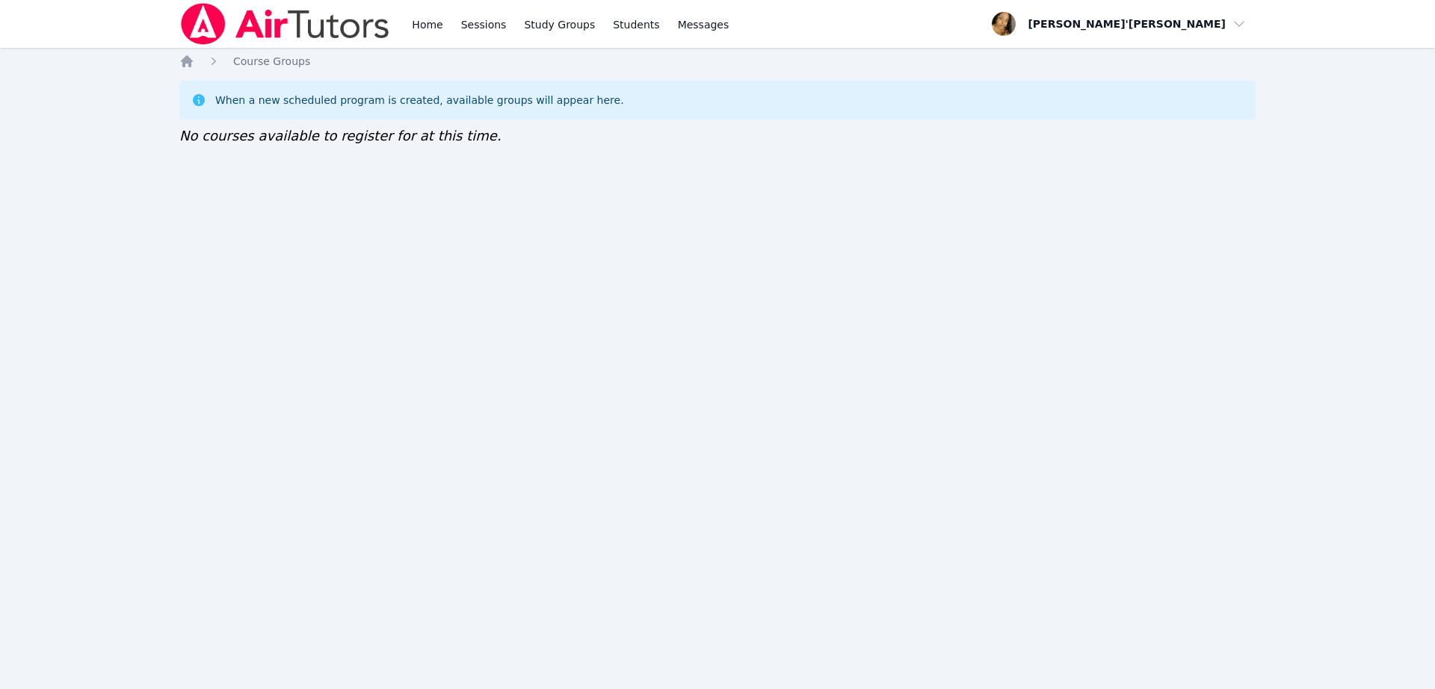
click at [137, 63] on div "Home Sessions Study Groups Students Messages Open user menu Lee'Tayna Hostick O…" at bounding box center [717, 344] width 1435 height 689
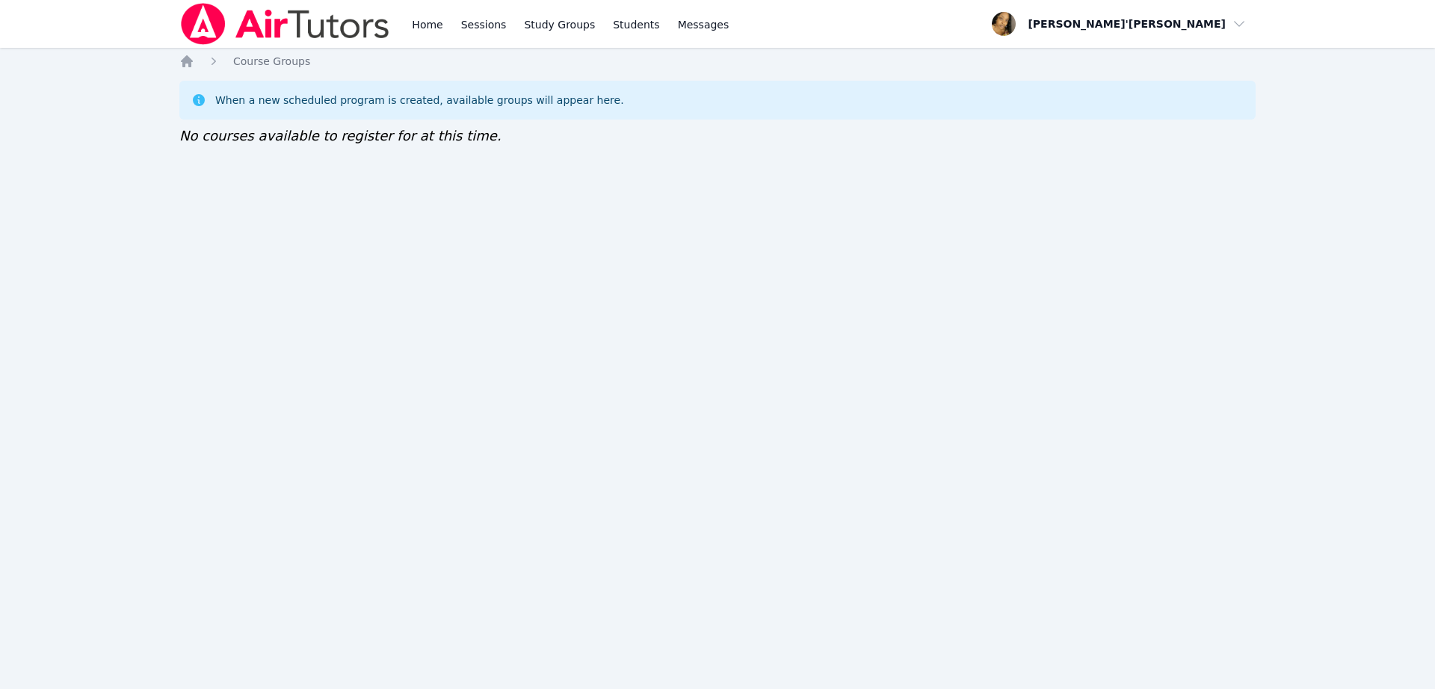
click at [137, 63] on div "Home Sessions Study Groups Students Messages Open user menu Lee'Tayna Hostick O…" at bounding box center [717, 344] width 1435 height 689
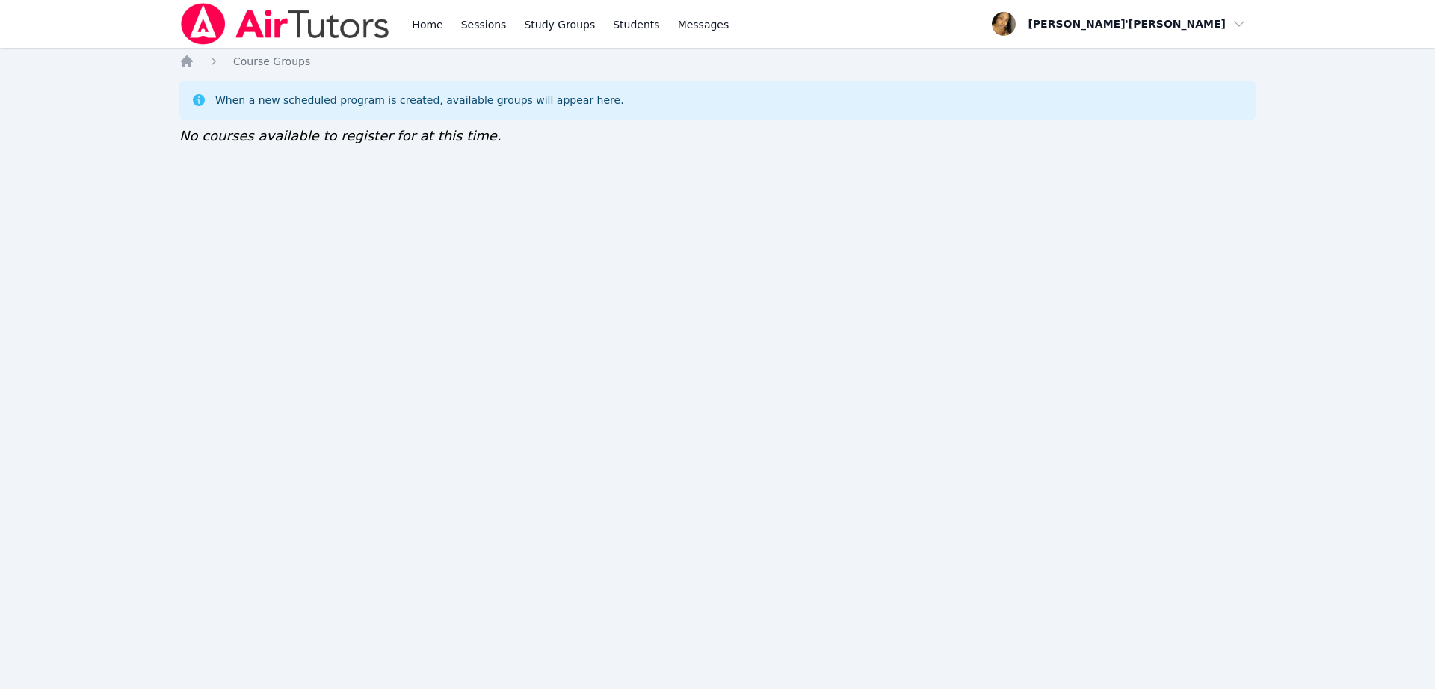
click at [137, 63] on div "Home Sessions Study Groups Students Messages Open user menu Lee'Tayna Hostick O…" at bounding box center [717, 344] width 1435 height 689
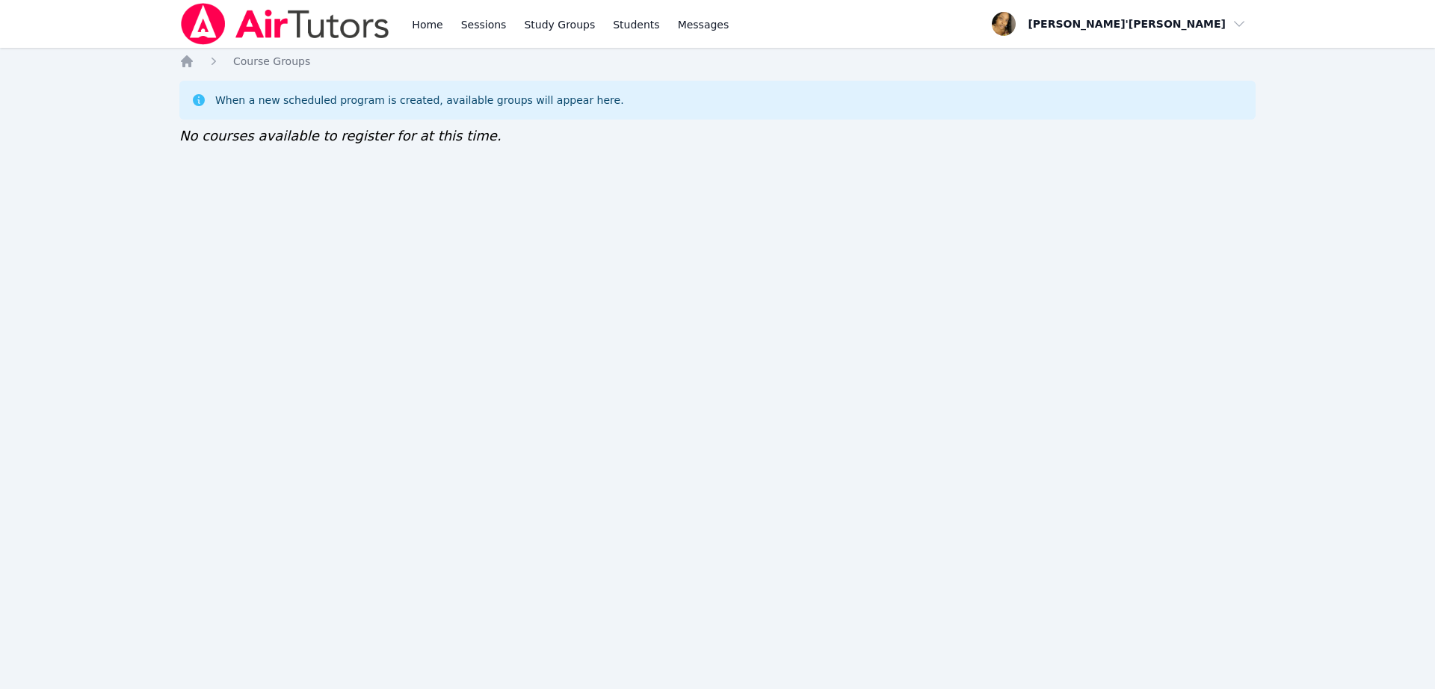
click at [137, 63] on div "Home Sessions Study Groups Students Messages Open user menu Lee'Tayna Hostick O…" at bounding box center [717, 344] width 1435 height 689
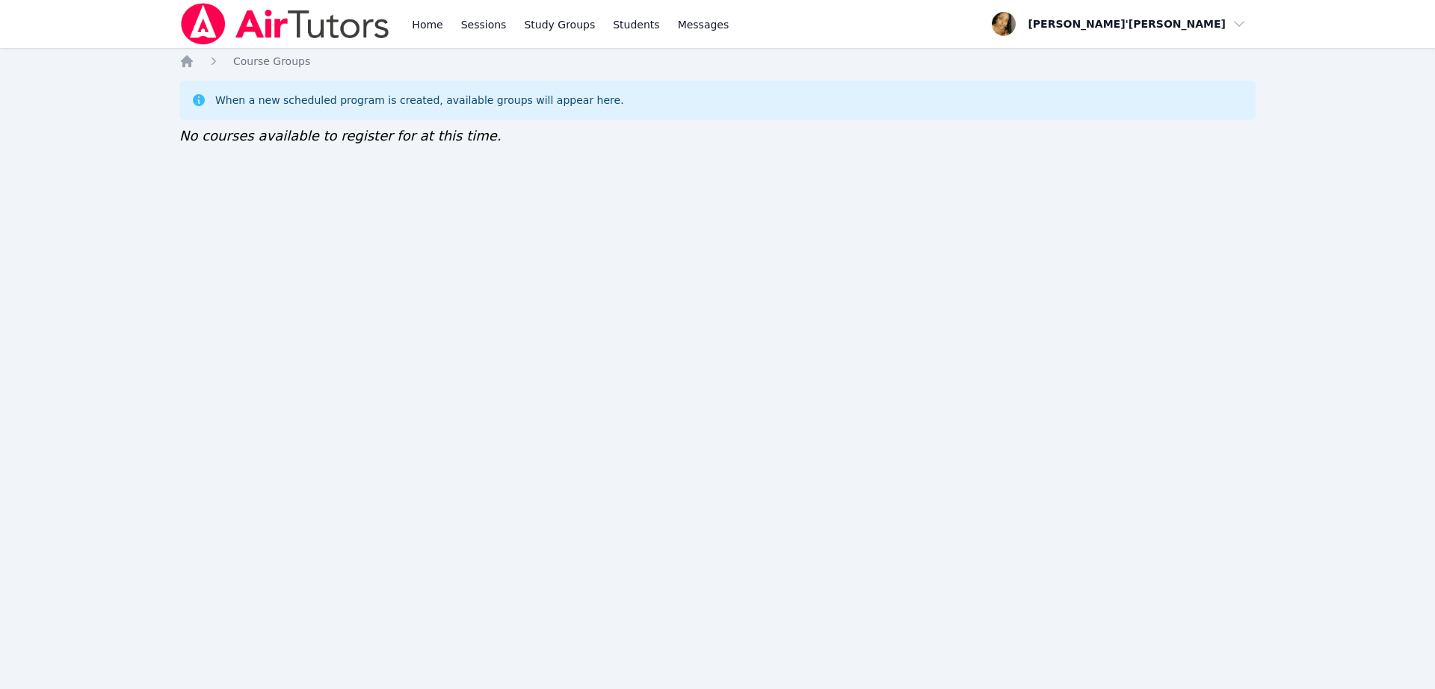
click at [137, 63] on div "Home Sessions Study Groups Students Messages Open user menu Lee'Tayna Hostick O…" at bounding box center [717, 344] width 1435 height 689
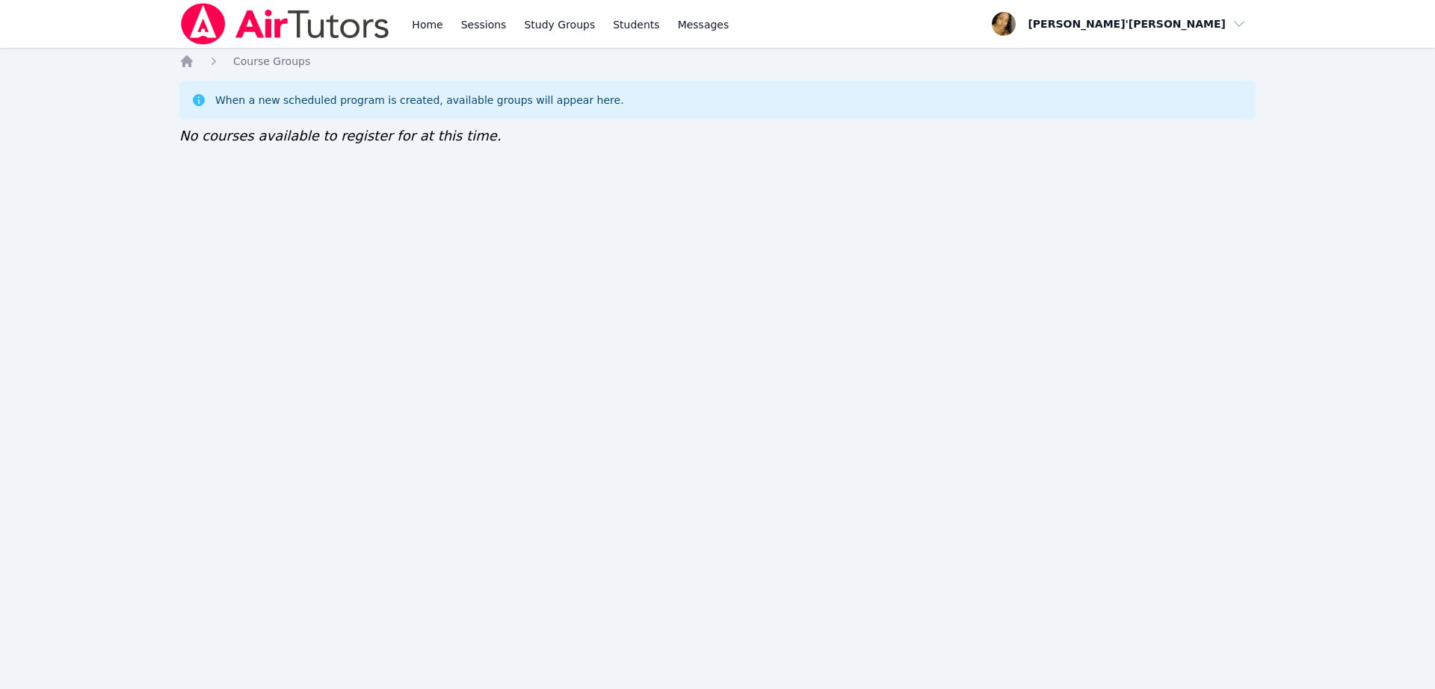
click at [137, 63] on div "Home Sessions Study Groups Students Messages Open user menu Lee'Tayna Hostick O…" at bounding box center [717, 344] width 1435 height 689
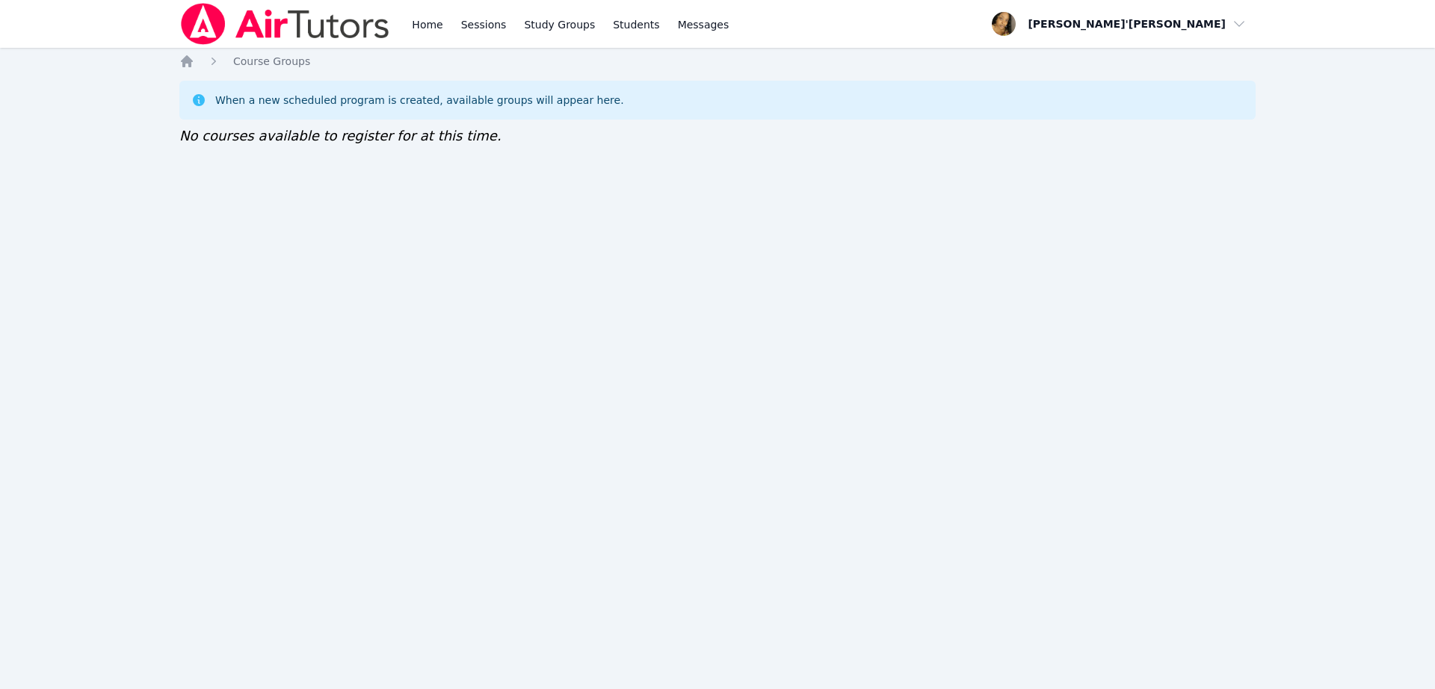
click at [137, 63] on div "Home Sessions Study Groups Students Messages Open user menu Lee'Tayna Hostick O…" at bounding box center [717, 344] width 1435 height 689
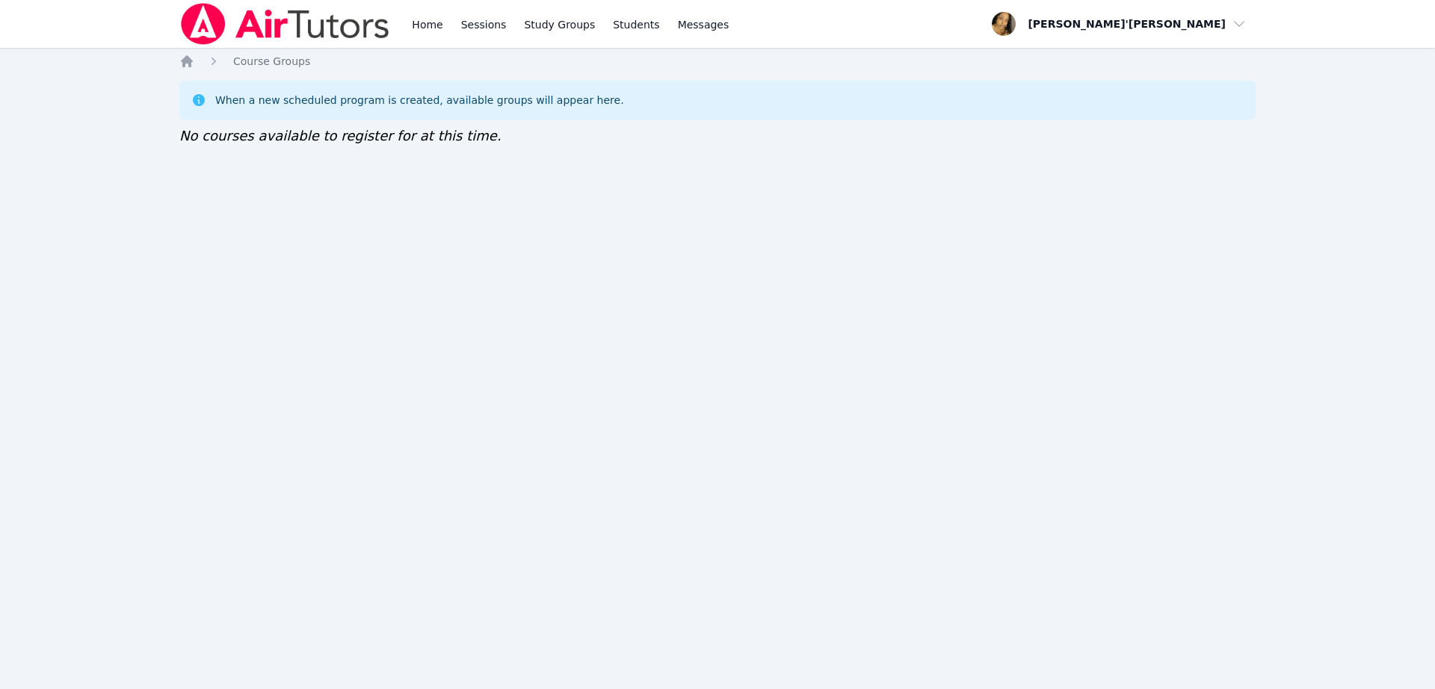
click at [137, 63] on div "Home Sessions Study Groups Students Messages Open user menu Lee'Tayna Hostick O…" at bounding box center [717, 344] width 1435 height 689
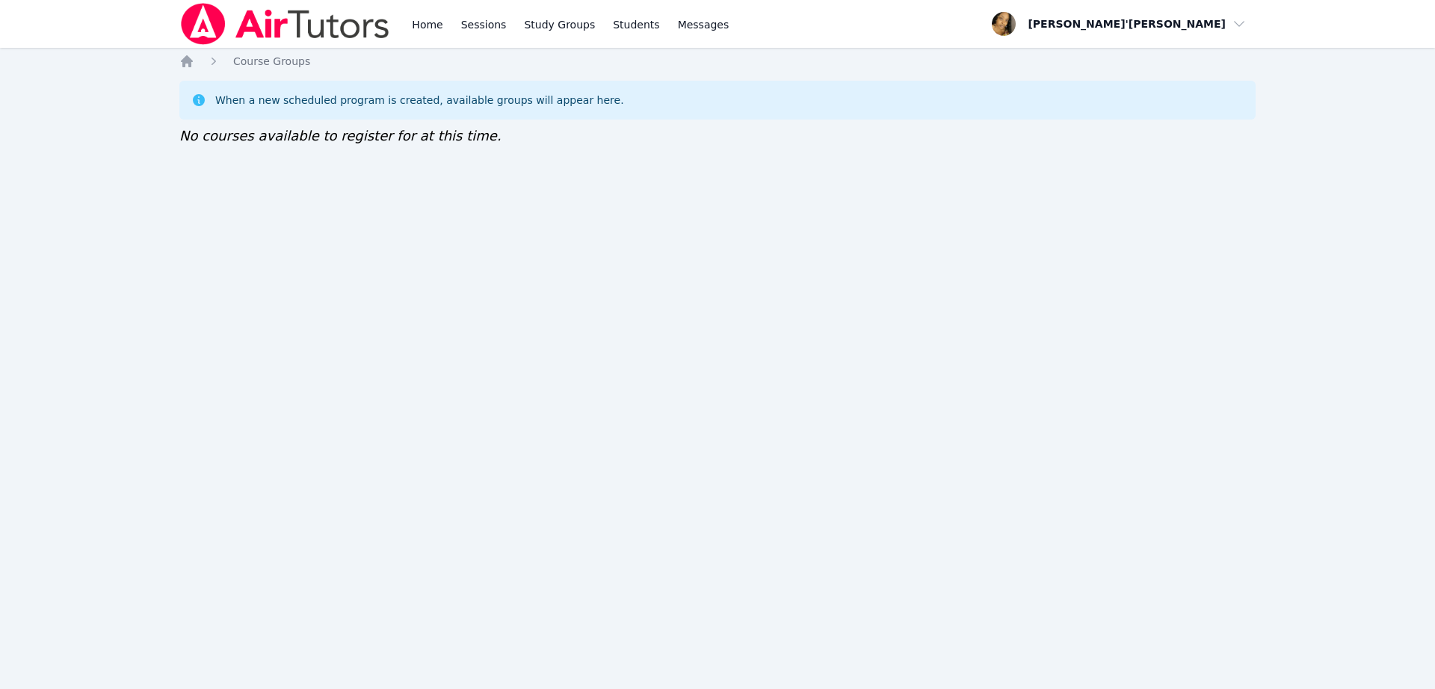
click at [137, 63] on div "Home Sessions Study Groups Students Messages Open user menu Lee'Tayna Hostick O…" at bounding box center [717, 344] width 1435 height 689
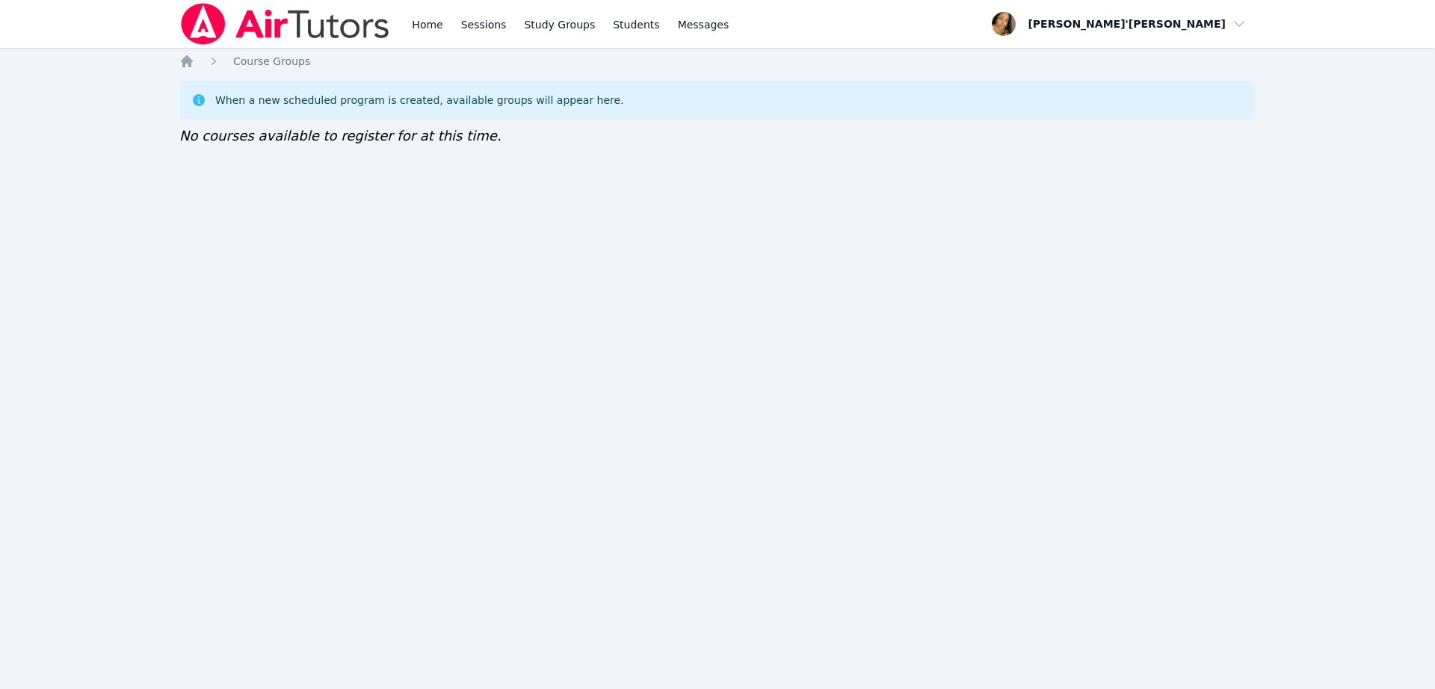
click at [137, 63] on div "Home Sessions Study Groups Students Messages Open user menu Lee'Tayna Hostick O…" at bounding box center [717, 344] width 1435 height 689
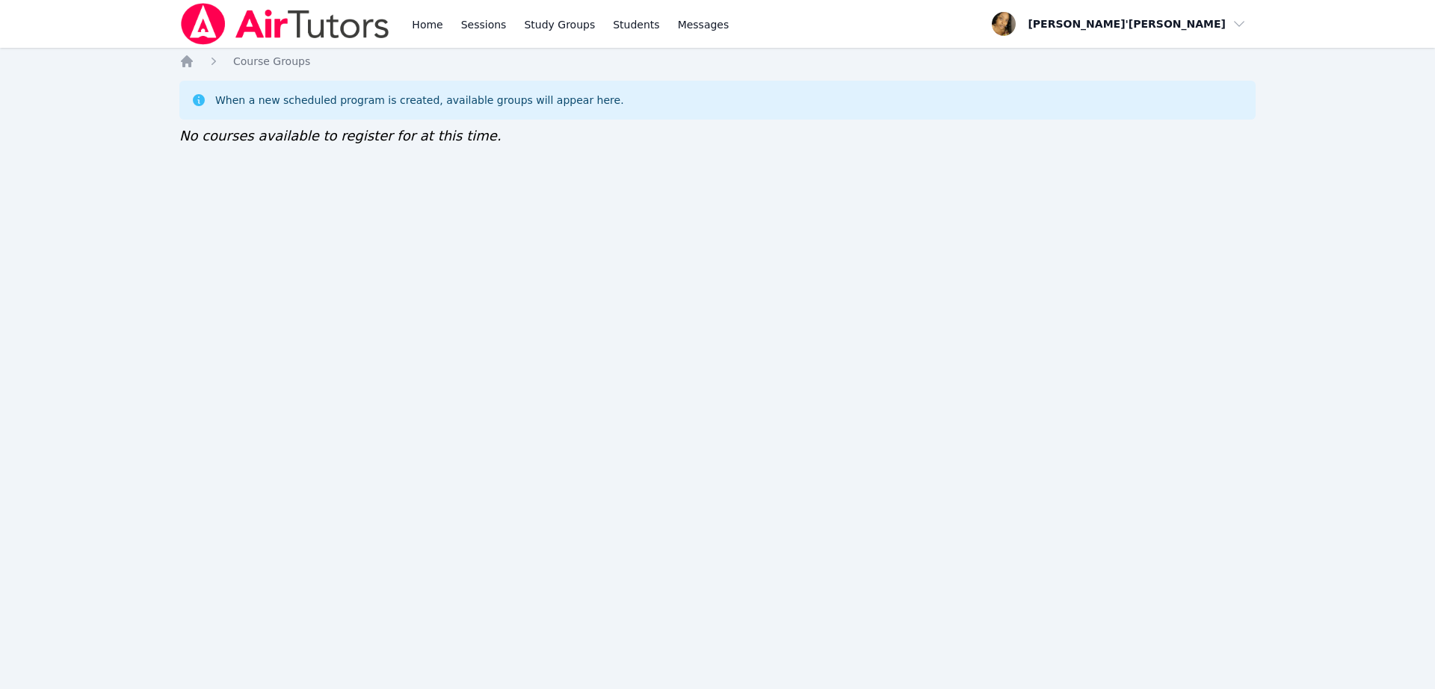
click at [137, 63] on div "Home Sessions Study Groups Students Messages Open user menu Lee'Tayna Hostick O…" at bounding box center [717, 344] width 1435 height 689
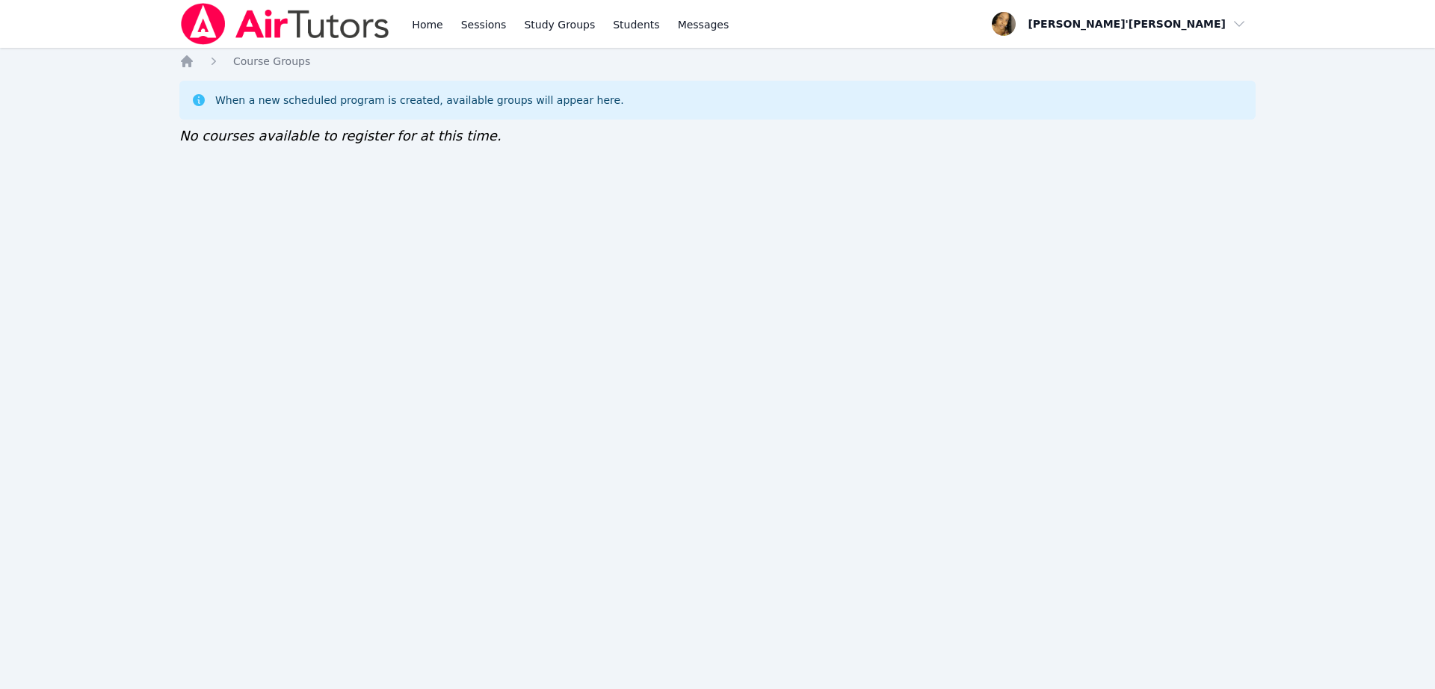
click at [137, 63] on div "Home Sessions Study Groups Students Messages Open user menu Lee'Tayna Hostick O…" at bounding box center [717, 344] width 1435 height 689
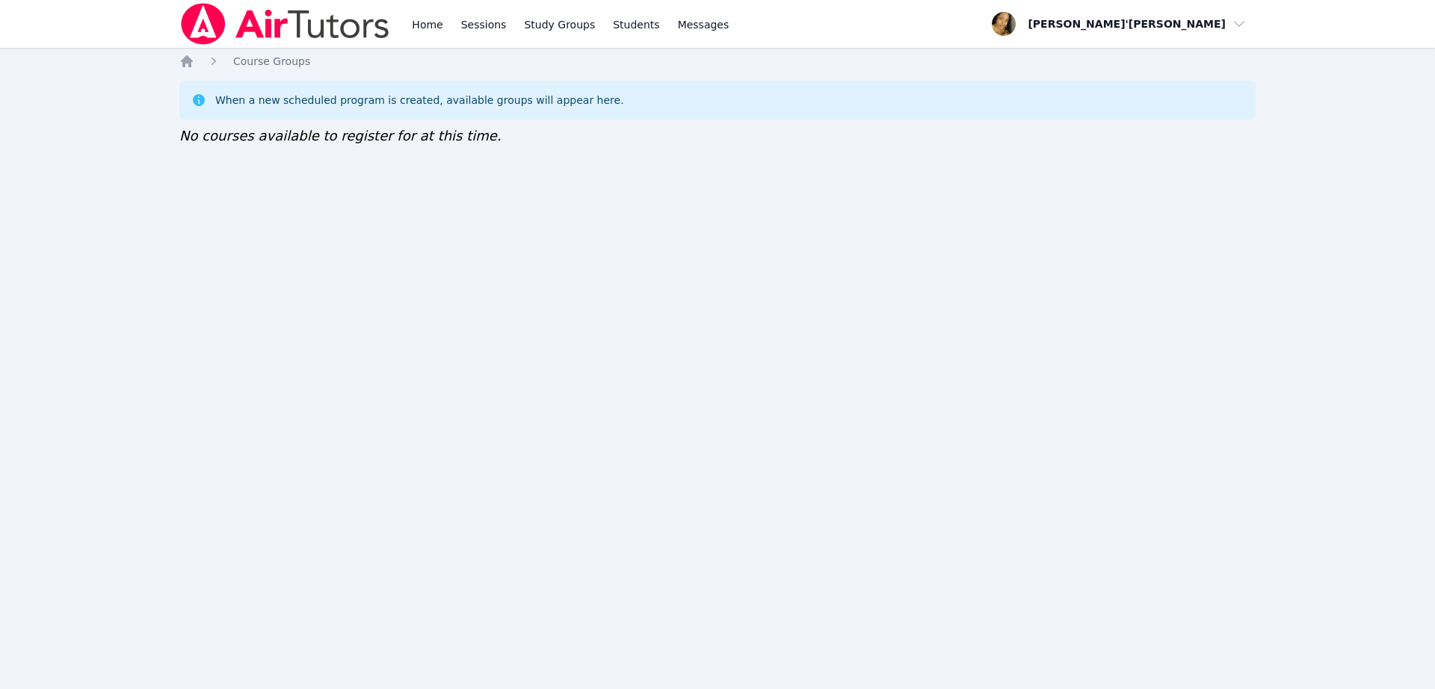
click at [137, 63] on div "Home Sessions Study Groups Students Messages Open user menu Lee'Tayna Hostick O…" at bounding box center [717, 344] width 1435 height 689
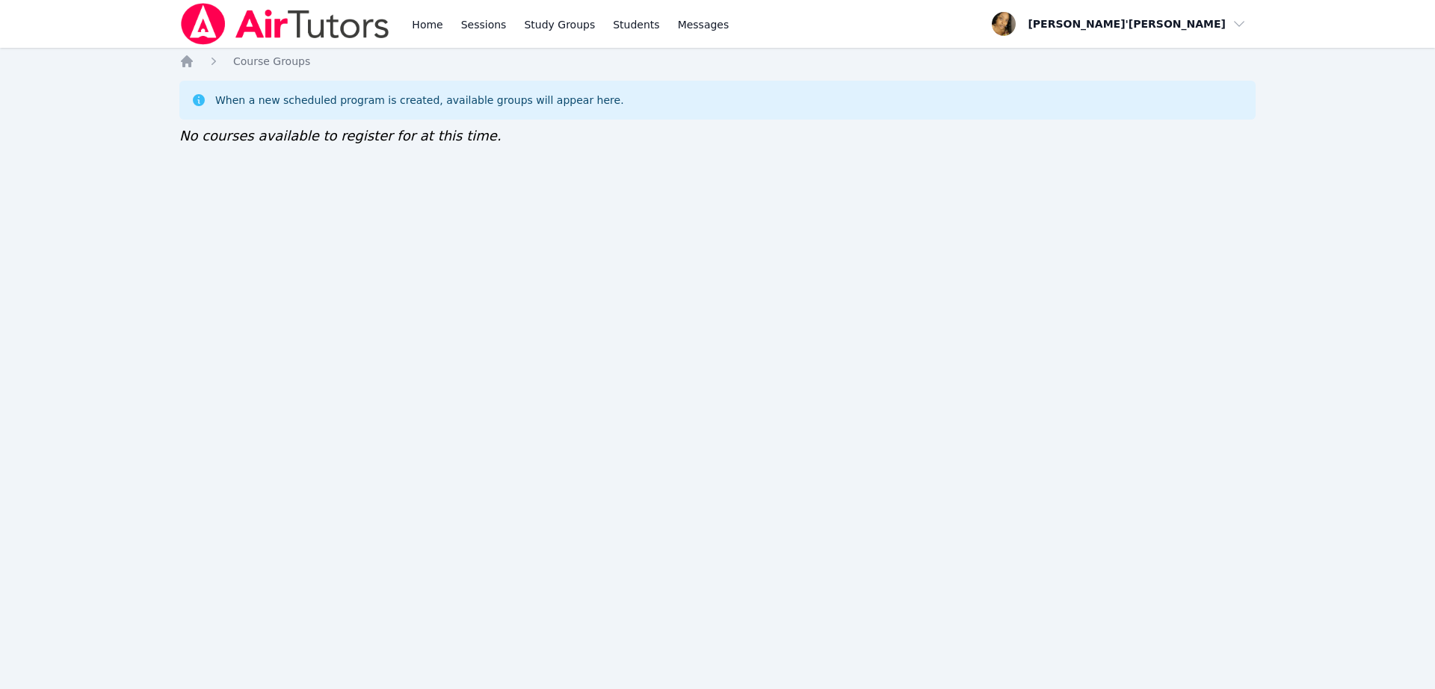
click at [137, 63] on div "Home Sessions Study Groups Students Messages Open user menu Lee'Tayna Hostick O…" at bounding box center [717, 344] width 1435 height 689
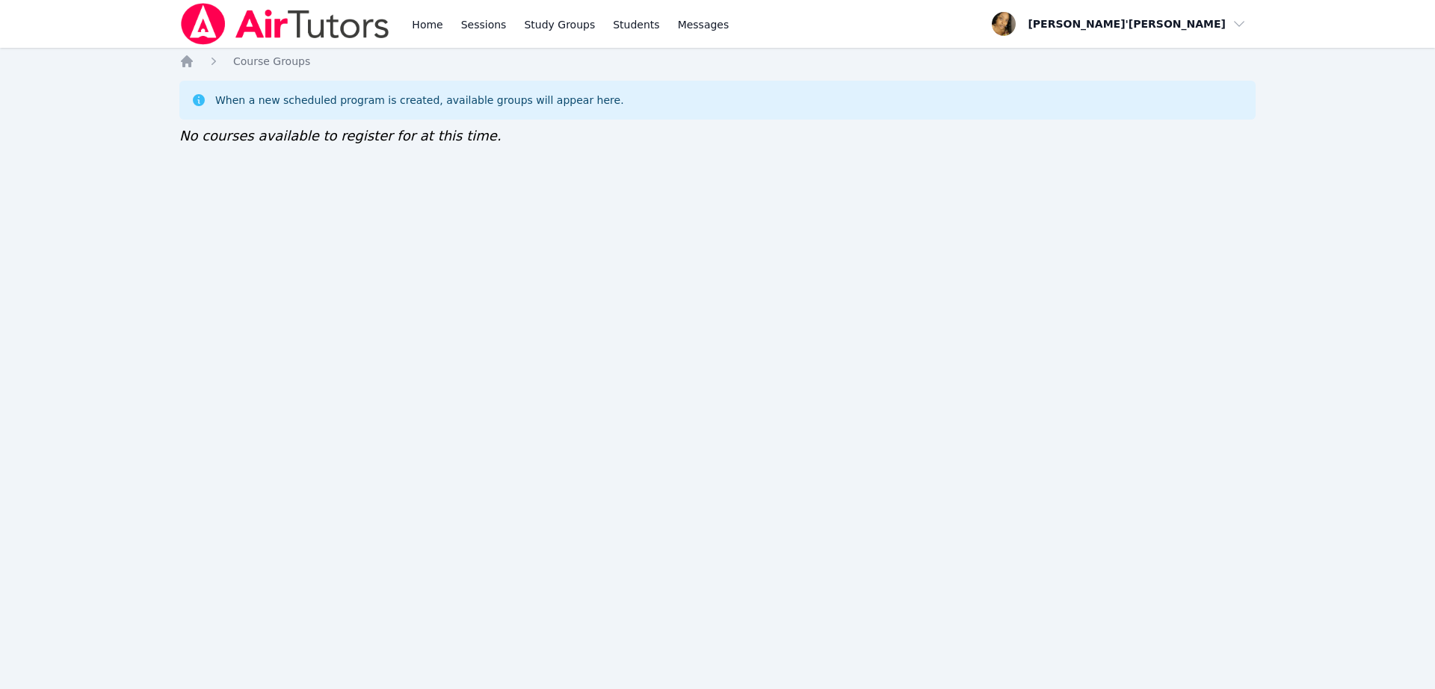
click at [137, 63] on div "Home Sessions Study Groups Students Messages Open user menu Lee'Tayna Hostick O…" at bounding box center [717, 344] width 1435 height 689
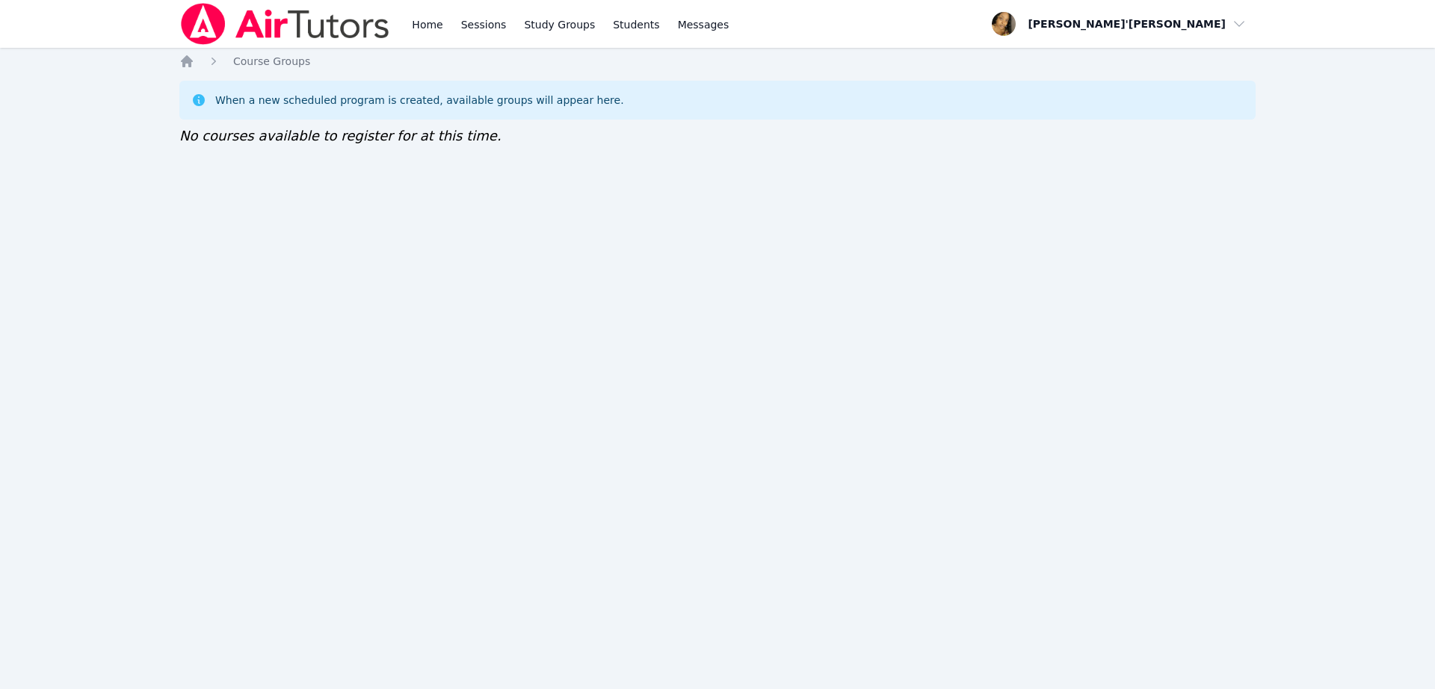
click at [137, 63] on div "Home Sessions Study Groups Students Messages Open user menu Lee'Tayna Hostick O…" at bounding box center [717, 344] width 1435 height 689
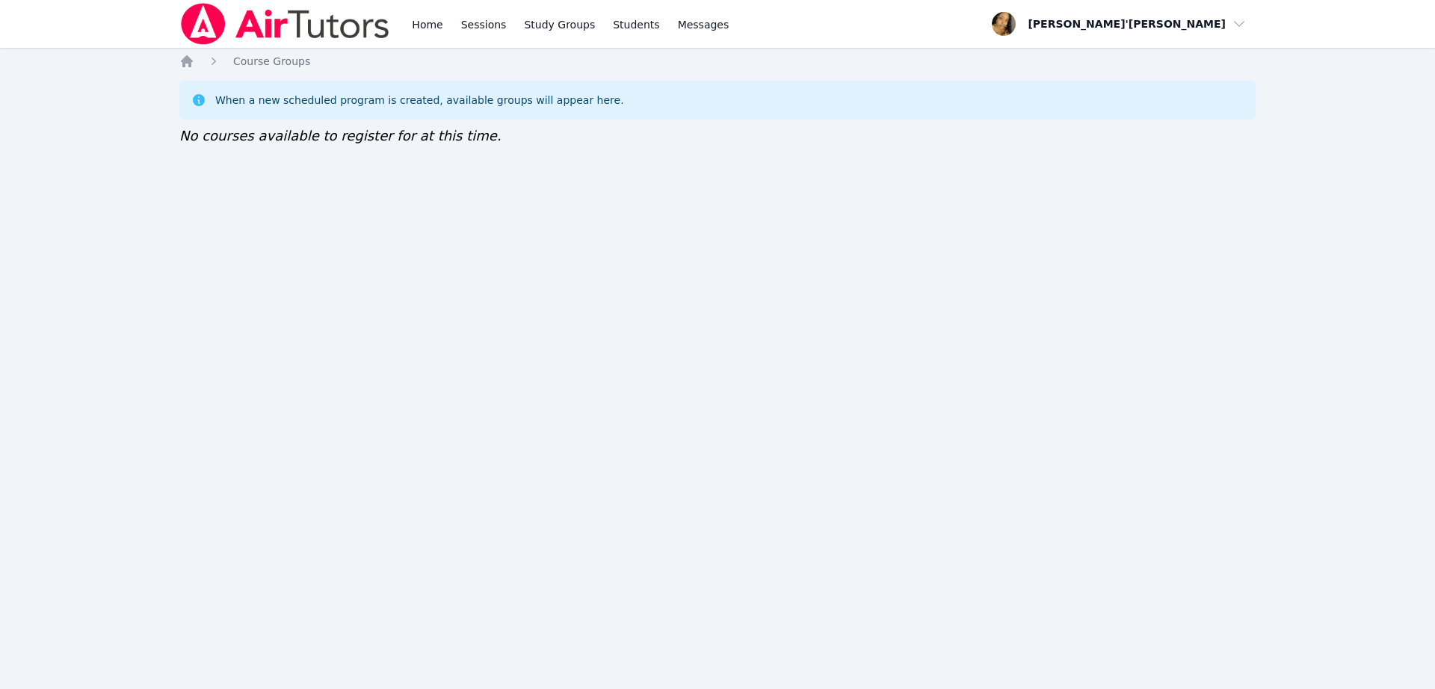
click at [137, 63] on div "Home Sessions Study Groups Students Messages Open user menu Lee'Tayna Hostick O…" at bounding box center [717, 344] width 1435 height 689
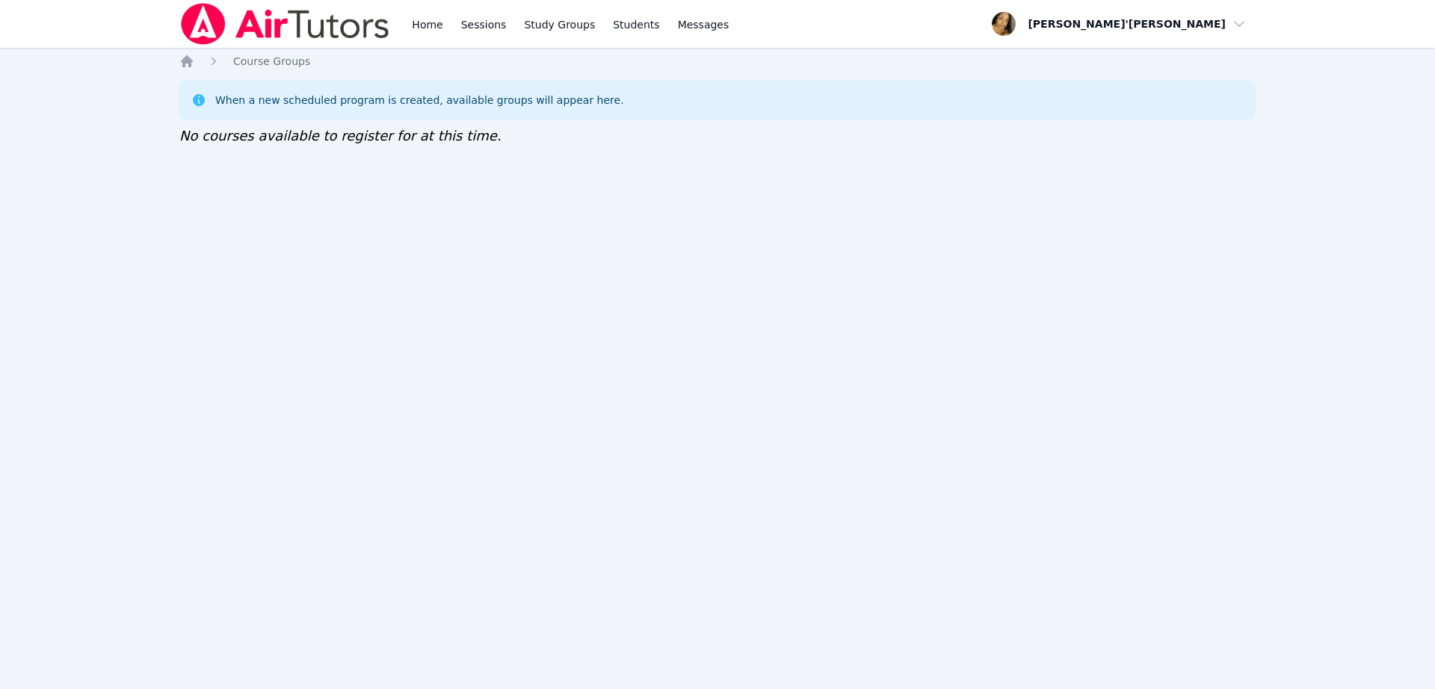
click at [137, 63] on div "Home Sessions Study Groups Students Messages Open user menu Lee'Tayna Hostick O…" at bounding box center [717, 344] width 1435 height 689
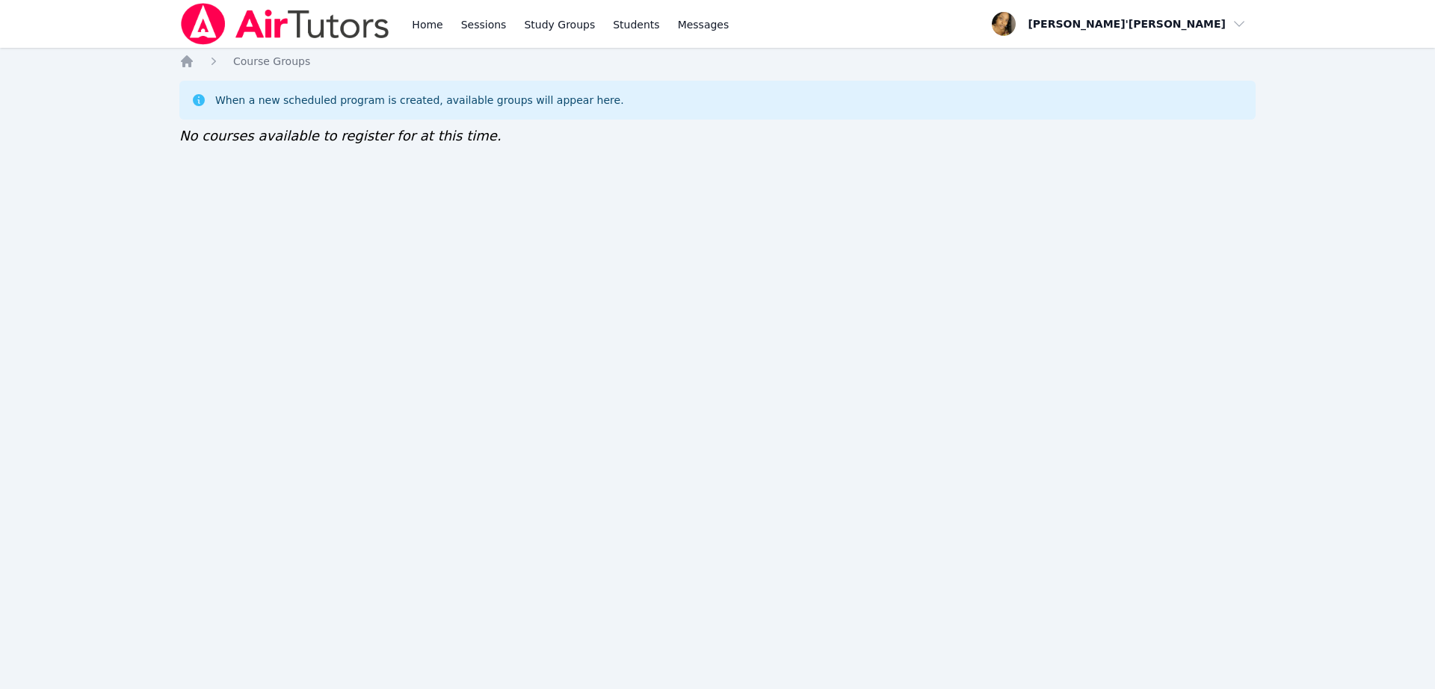
click at [137, 63] on div "Home Sessions Study Groups Students Messages Open user menu Lee'Tayna Hostick O…" at bounding box center [717, 344] width 1435 height 689
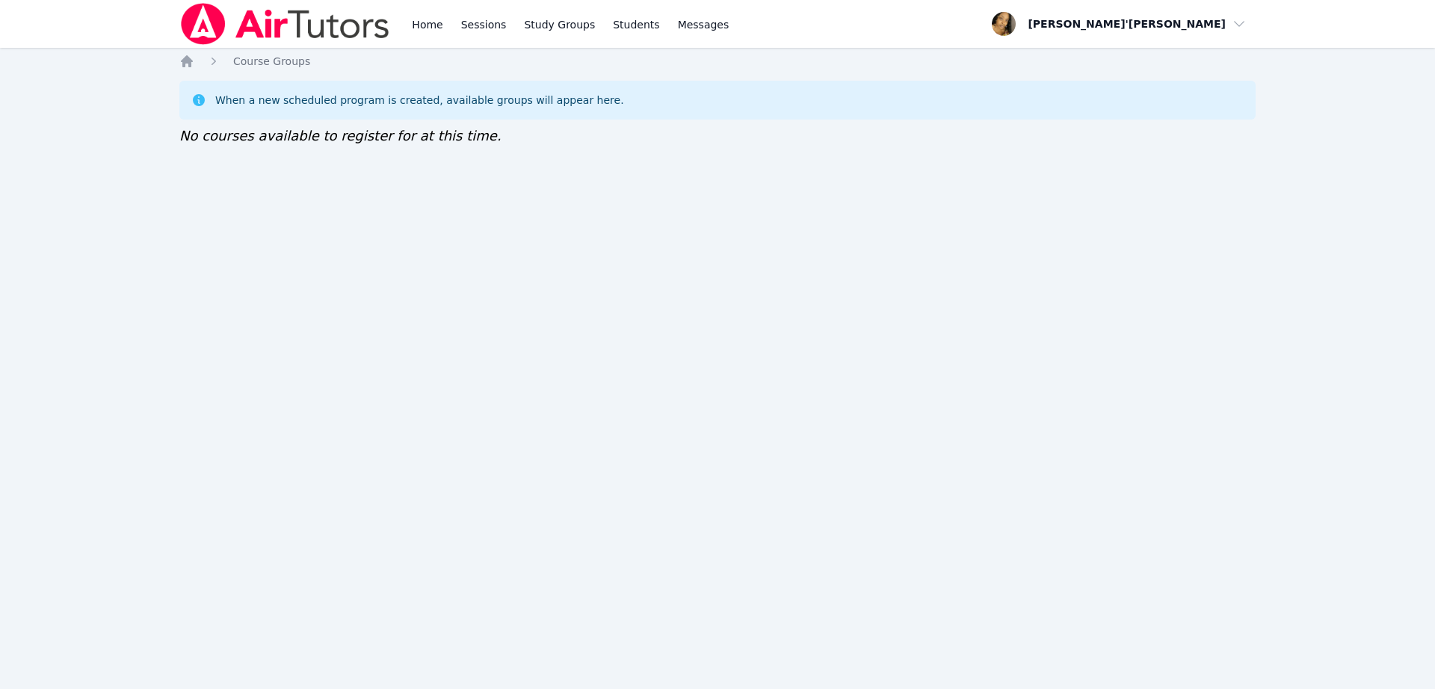
click at [137, 63] on div "Home Sessions Study Groups Students Messages Open user menu Lee'Tayna Hostick O…" at bounding box center [717, 344] width 1435 height 689
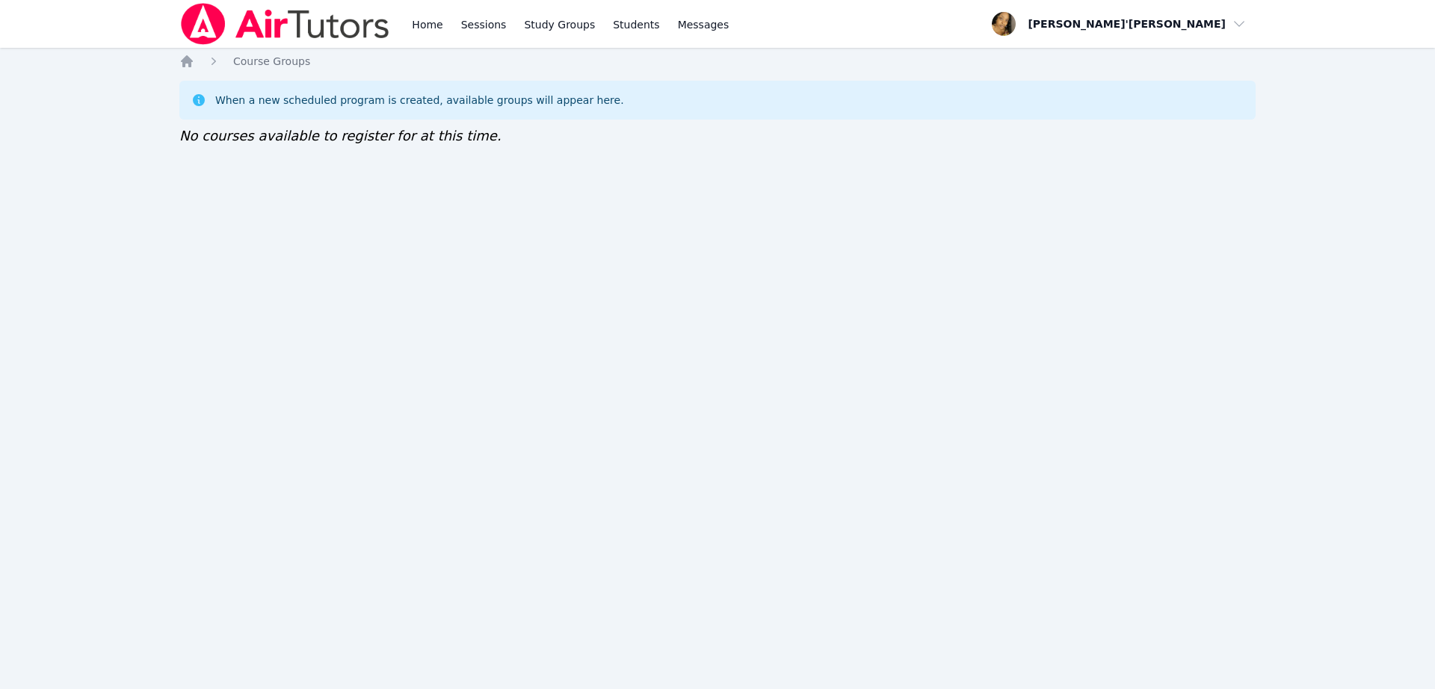
click at [137, 63] on div "Home Sessions Study Groups Students Messages Open user menu Lee'Tayna Hostick O…" at bounding box center [717, 344] width 1435 height 689
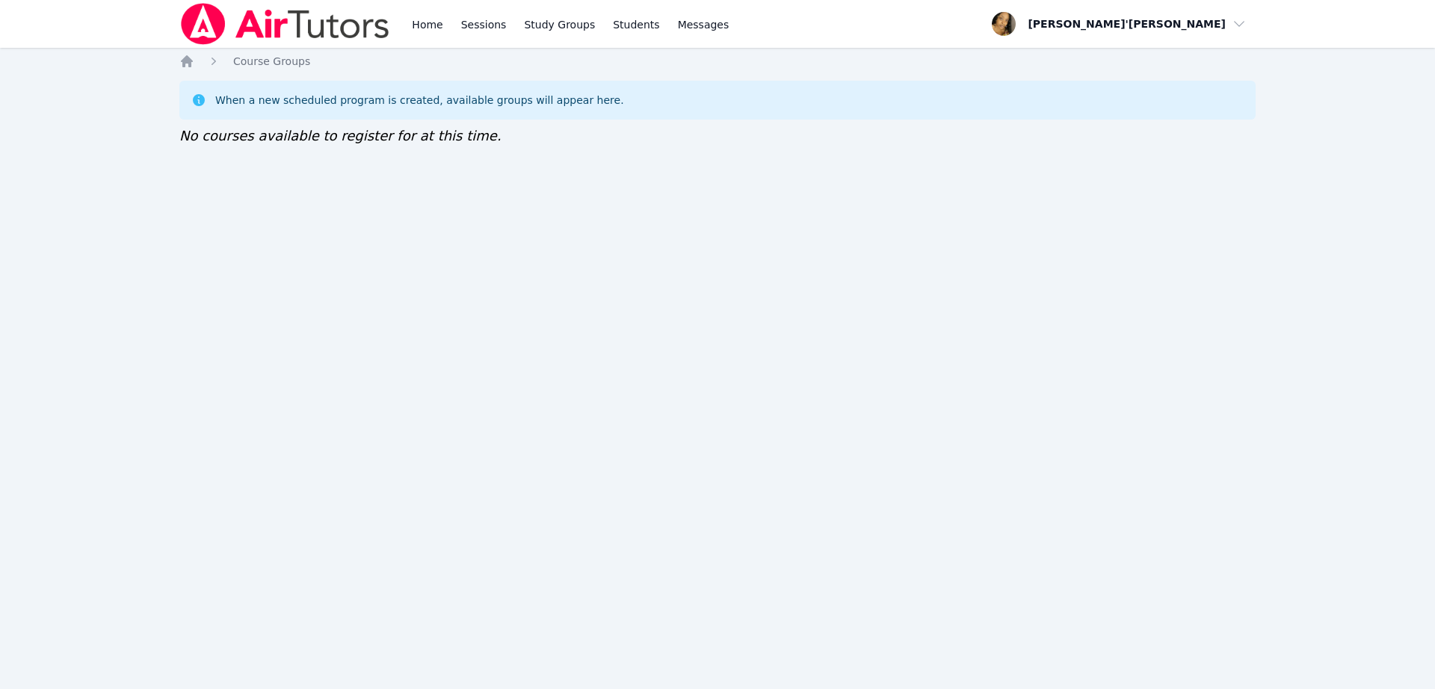
click at [137, 63] on div "Home Sessions Study Groups Students Messages Open user menu Lee'Tayna Hostick O…" at bounding box center [717, 344] width 1435 height 689
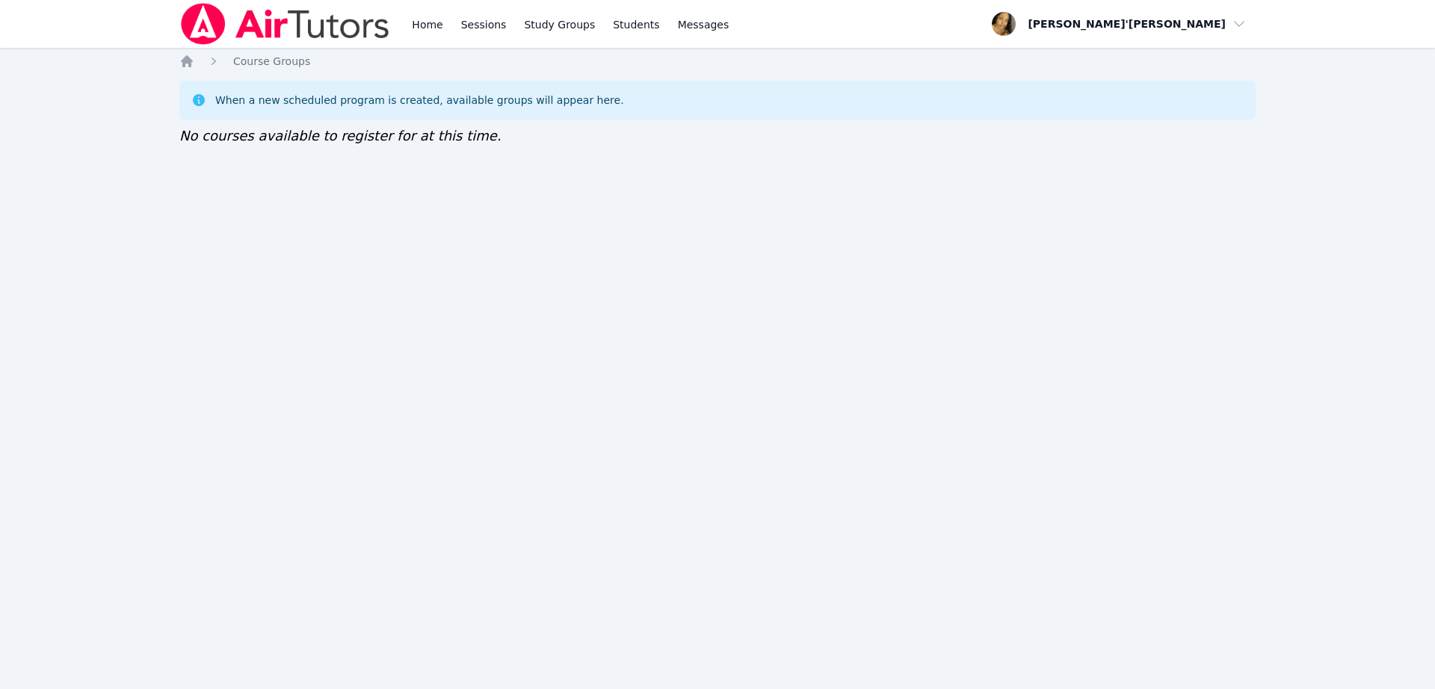
click at [137, 63] on div "Home Sessions Study Groups Students Messages Open user menu Lee'Tayna Hostick O…" at bounding box center [717, 344] width 1435 height 689
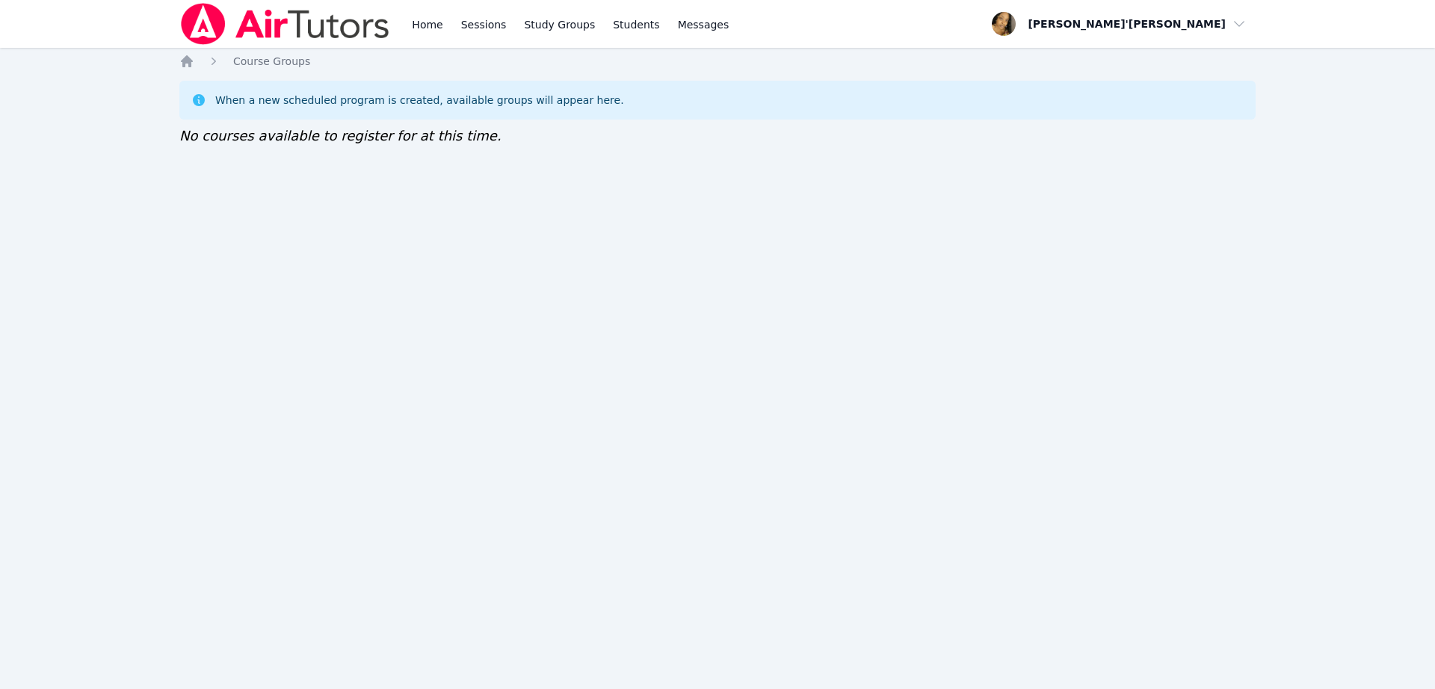
click at [137, 63] on div "Home Sessions Study Groups Students Messages Open user menu Lee'Tayna Hostick O…" at bounding box center [717, 344] width 1435 height 689
click at [767, 266] on div "Home Sessions Study Groups Students Messages Open user menu [PERSON_NAME]'[PERS…" at bounding box center [717, 344] width 1435 height 689
